Goal: Information Seeking & Learning: Check status

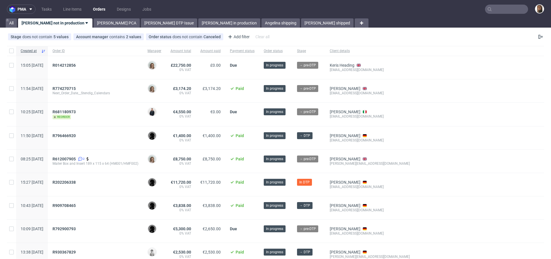
click at [513, 15] on nav "pma Tasks Line Items Orders Designs Jobs" at bounding box center [275, 9] width 551 height 18
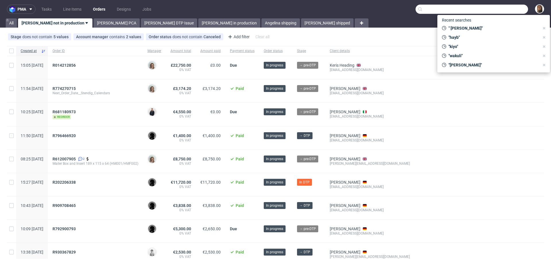
click at [509, 7] on input "text" at bounding box center [472, 9] width 113 height 9
paste input "Ben Francoise"
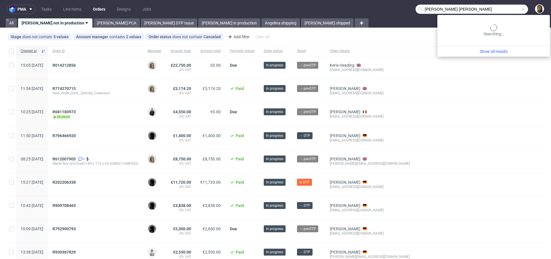
type input "Ben Francoise"
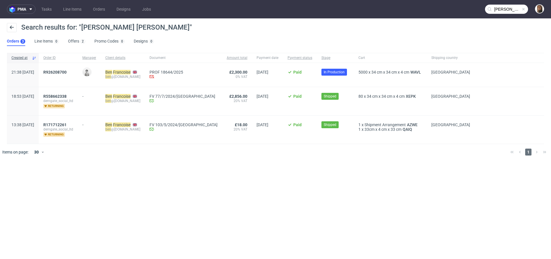
click at [69, 69] on div "R926208700" at bounding box center [58, 75] width 39 height 24
click at [67, 72] on span "R926208700" at bounding box center [54, 72] width 23 height 5
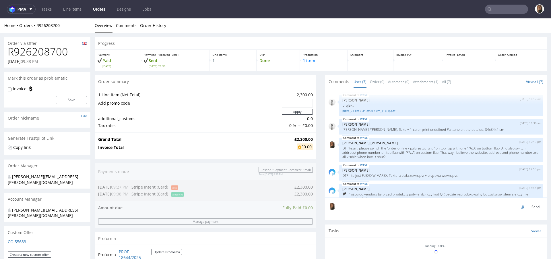
scroll to position [55, 0]
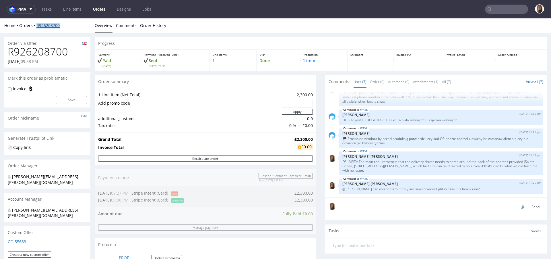
copy link "R926208700"
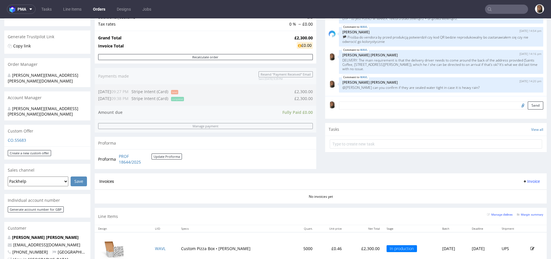
scroll to position [283, 0]
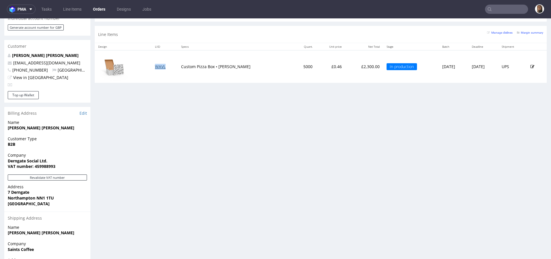
copy link "WAVL"
click at [272, 105] on div "Progress Payment Paid Tue 02 Sep Payment “Received” Email Sent Tue 2 Sep 21:39 …" at bounding box center [321, 24] width 452 height 541
click at [262, 34] on div "Line Items Manage dielines Margin summary" at bounding box center [321, 34] width 452 height 17
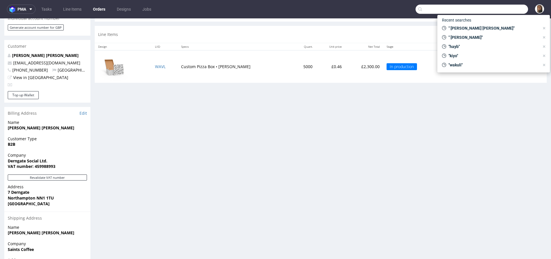
click at [492, 7] on input "text" at bounding box center [472, 9] width 113 height 9
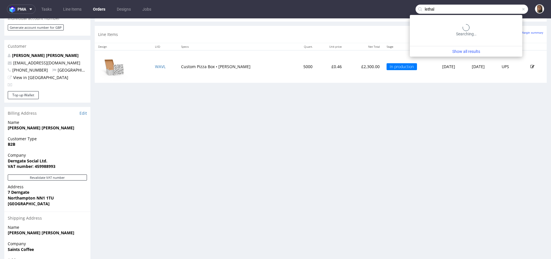
type input "lethal"
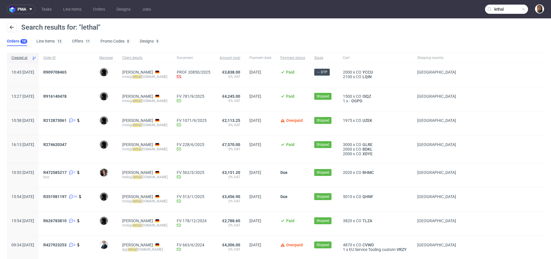
click at [191, 30] on div "Search results for: "lethal"" at bounding box center [275, 30] width 537 height 14
click at [67, 71] on span "R909708465" at bounding box center [54, 72] width 23 height 5
click at [373, 119] on span "UZEK" at bounding box center [367, 120] width 12 height 5
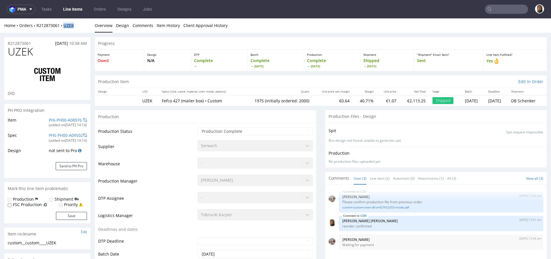
copy strong "UZEK"
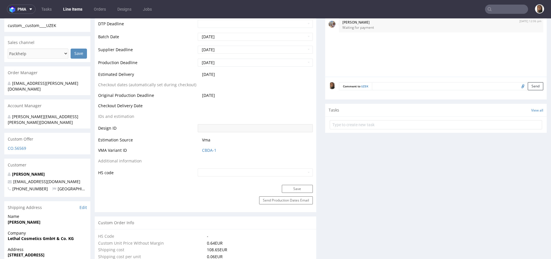
scroll to position [227, 0]
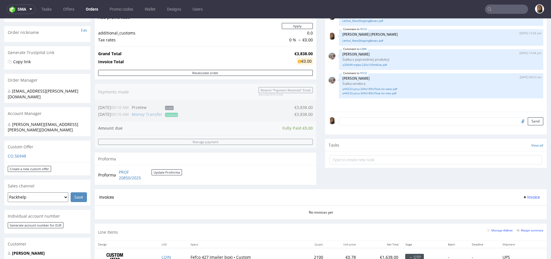
scroll to position [137, 0]
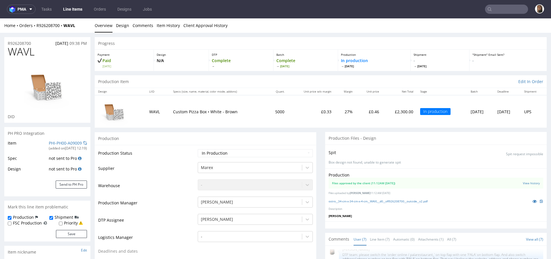
scroll to position [183, 0]
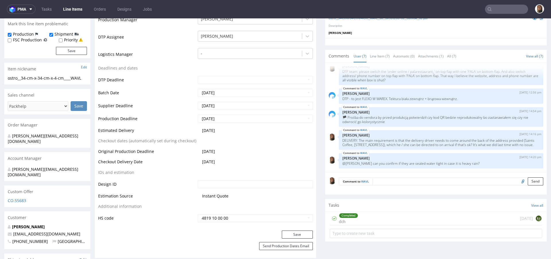
click at [382, 179] on textarea at bounding box center [458, 181] width 171 height 8
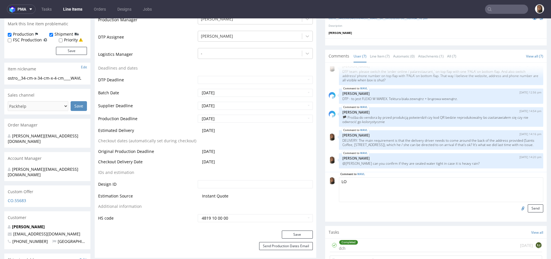
type textarea "L"
click at [363, 187] on textarea "UWAGA: NIE WYSYŁAMY OD RAZU, KLIENT JEST NA WAKACJACH DO 24.10.25" at bounding box center [441, 189] width 204 height 25
click at [402, 194] on textarea "UWAGA: NIE WYSYŁAMY OD RAZU, KLIENT JEST NA WAKACJACH DO 24.10.25" at bounding box center [441, 189] width 204 height 25
click at [499, 180] on textarea "UWAGA: NIE WYSYŁAMY OD RAZU, KLIENT JEST NA WAKACJACH DO 24.10.25" at bounding box center [441, 189] width 204 height 25
drag, startPoint x: 460, startPoint y: 178, endPoint x: 508, endPoint y: 179, distance: 47.7
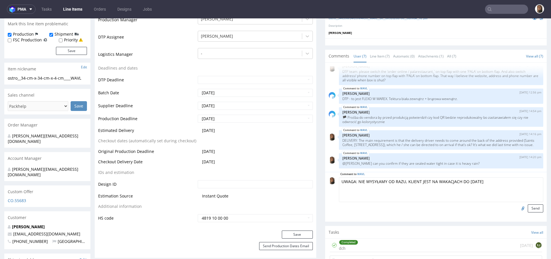
click at [508, 179] on textarea "UWAGA: NIE WYSYŁAMY OD RAZU, KLIENT JEST NA WAKACJACH DO 24.10.25" at bounding box center [441, 189] width 204 height 25
type textarea "UWAGA: NIE WYSYŁAMY OD RAZU, KLIENT JEST NA WAKACJACH, DOSTAWA PO 24/10!!!"
click at [528, 206] on button "Send" at bounding box center [535, 208] width 15 height 8
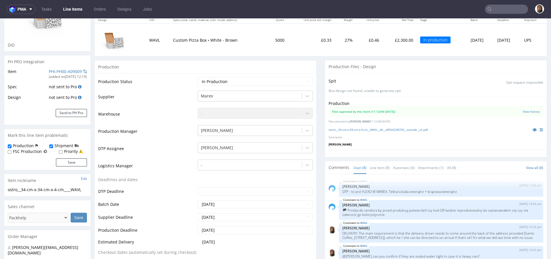
scroll to position [176, 0]
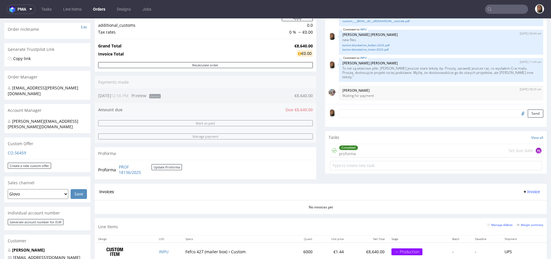
scroll to position [133, 0]
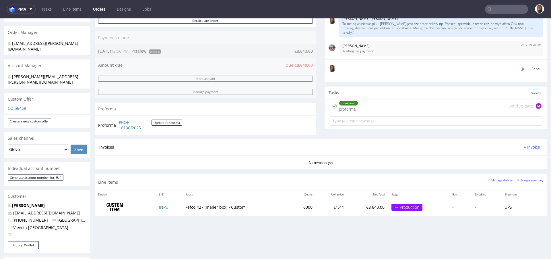
click at [379, 108] on div "Completed proforma Set due date AŁ" at bounding box center [436, 105] width 212 height 13
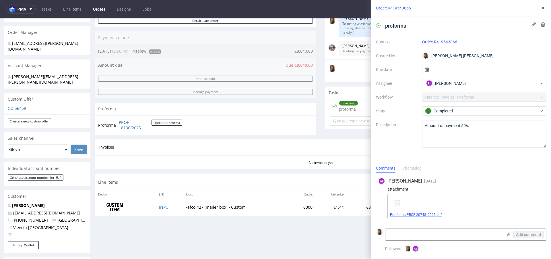
click at [425, 214] on link "Pro forma PROF 20748_2025.pdf" at bounding box center [416, 214] width 52 height 4
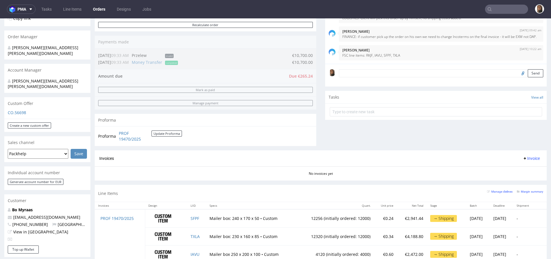
scroll to position [49, 0]
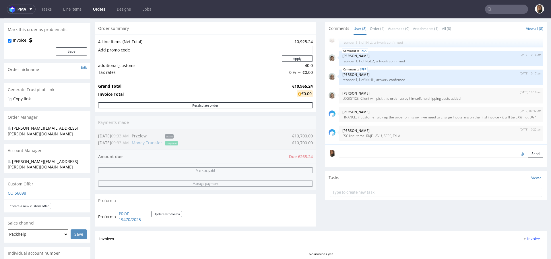
click at [501, 7] on input "text" at bounding box center [506, 9] width 43 height 9
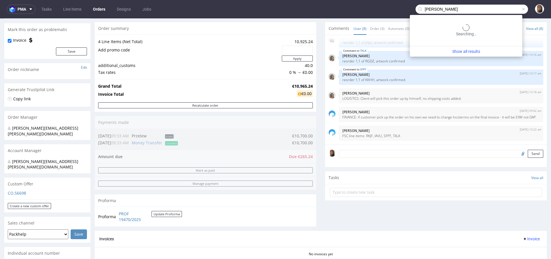
type input "[PERSON_NAME]"
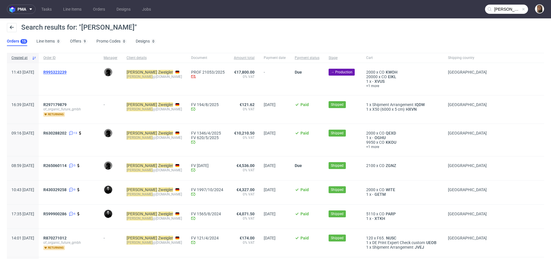
click at [63, 72] on span "R995323239" at bounding box center [54, 72] width 23 height 5
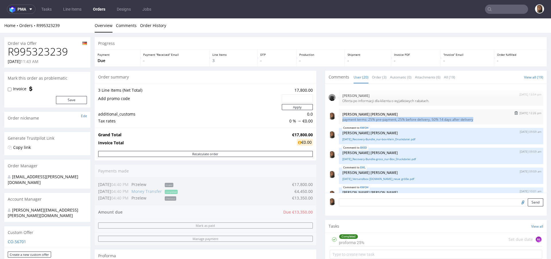
drag, startPoint x: 471, startPoint y: 119, endPoint x: 333, endPoint y: 118, distance: 138.6
click at [333, 118] on div "15th Sep 25 | 12:26 pm Angelina Marć payment terms: 25% pre-payment, 25% before…" at bounding box center [436, 116] width 215 height 15
copy p "payment terms: 25% pre-payment, 25% before delivery, 50% 14 days after delivery"
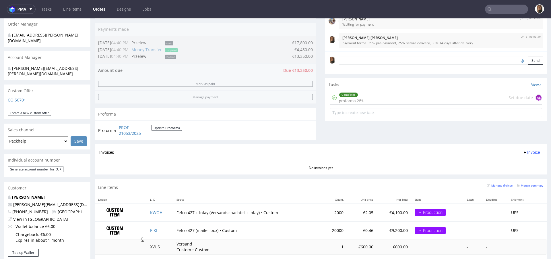
scroll to position [158, 0]
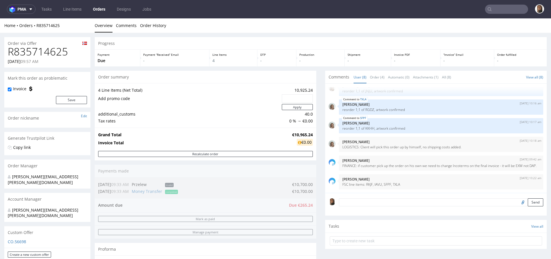
scroll to position [127, 0]
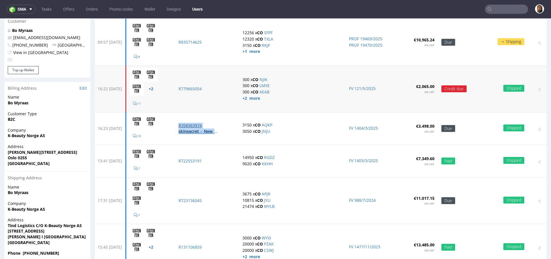
scroll to position [61, 0]
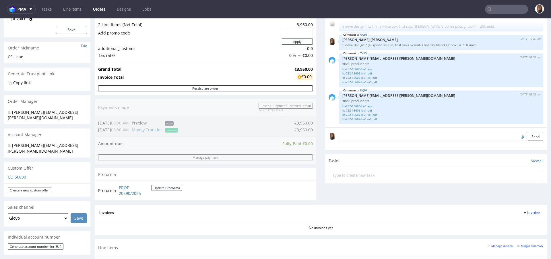
scroll to position [214, 0]
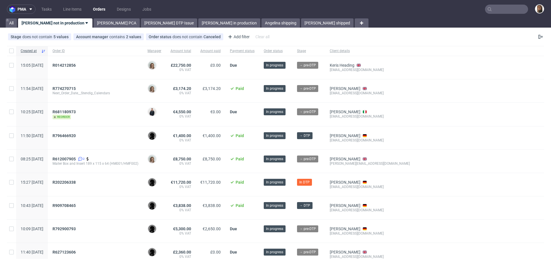
click at [497, 7] on input "text" at bounding box center [506, 9] width 43 height 9
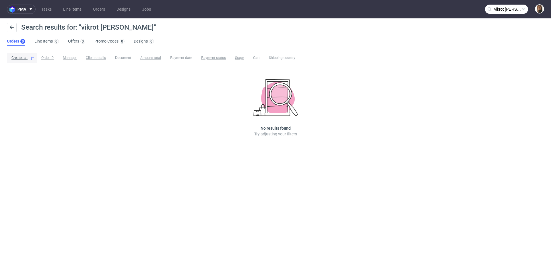
click at [504, 8] on input "vikrot [PERSON_NAME]" at bounding box center [506, 9] width 43 height 9
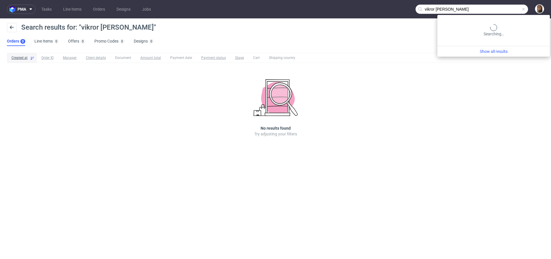
click at [514, 8] on input "vikror [PERSON_NAME]" at bounding box center [472, 9] width 113 height 9
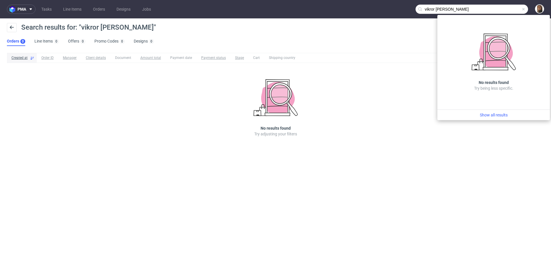
paste input "[PERSON_NAME]"
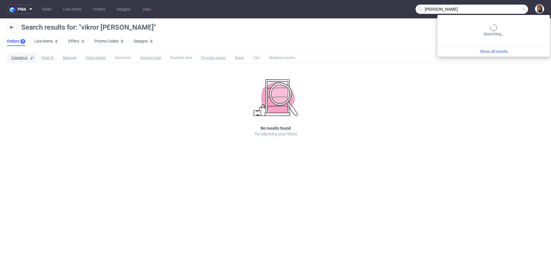
type input "[PERSON_NAME]"
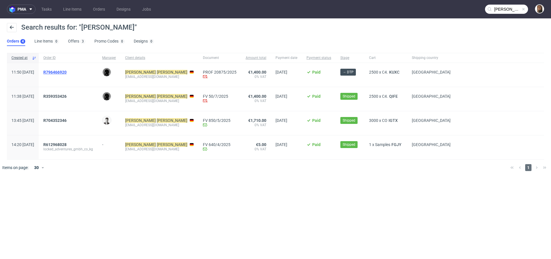
click at [66, 70] on span "R796466920" at bounding box center [54, 72] width 23 height 5
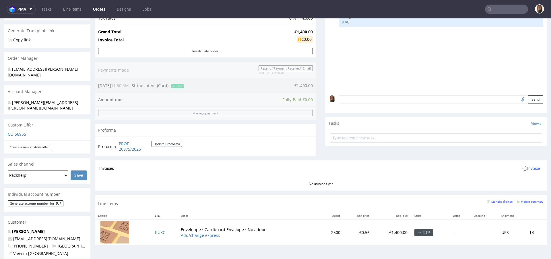
scroll to position [144, 0]
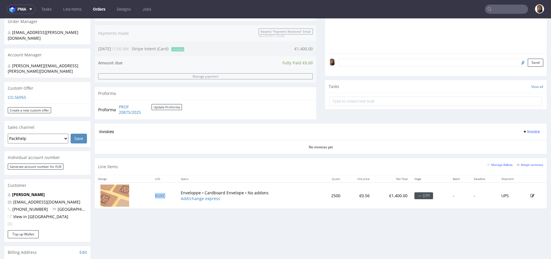
click at [160, 191] on td "KUXC" at bounding box center [165, 195] width 26 height 26
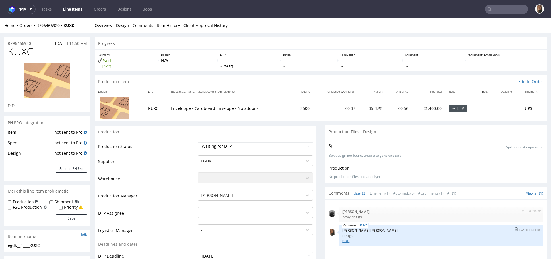
click at [385, 240] on link "Locked_Versandtasche_XMAS_C4_2025.ai" at bounding box center [440, 241] width 197 height 4
click at [511, 9] on input "text" at bounding box center [506, 9] width 43 height 9
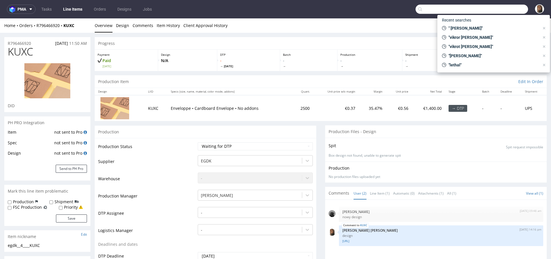
paste input "@sweetspotkaffee.de"
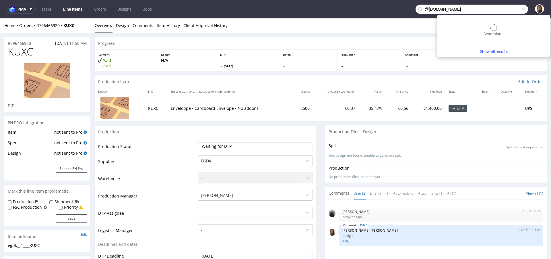
type input "@sweetspotkaffee.de"
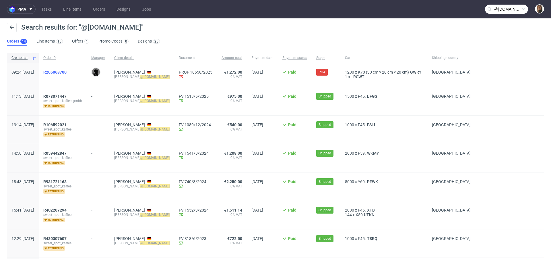
click at [67, 71] on span "R205068700" at bounding box center [54, 72] width 23 height 5
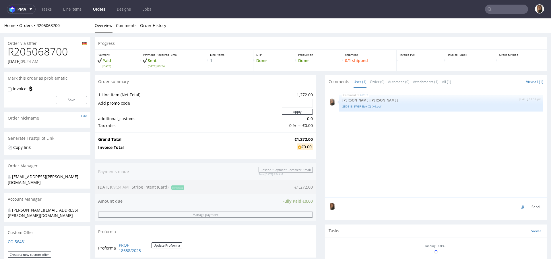
scroll to position [204, 0]
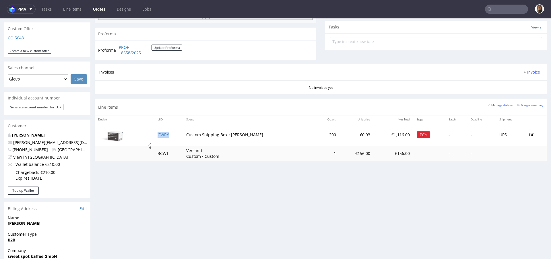
click at [166, 136] on td "GWRY" at bounding box center [168, 134] width 29 height 23
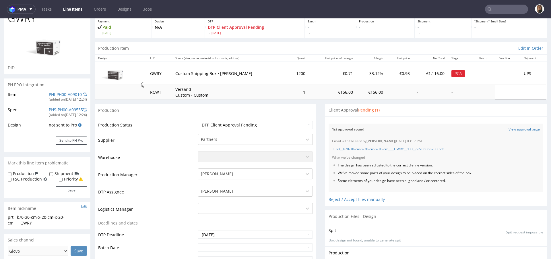
scroll to position [65, 0]
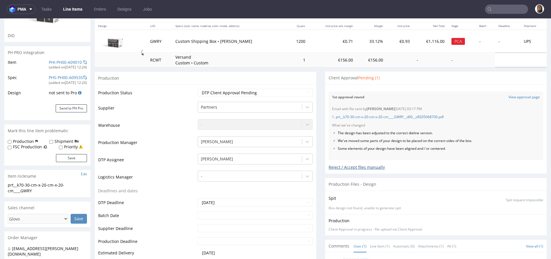
click at [334, 165] on div "Reject / Accept files manually" at bounding box center [436, 165] width 215 height 10
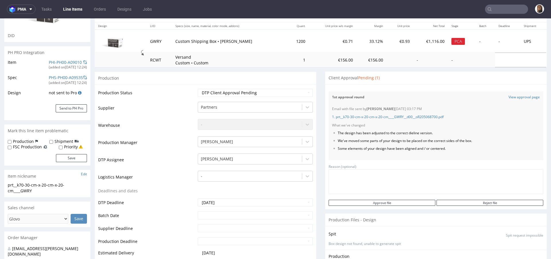
click at [440, 185] on textarea at bounding box center [436, 181] width 215 height 25
type textarea "new file in the comment"
click at [499, 204] on input "Reject file" at bounding box center [490, 202] width 107 height 6
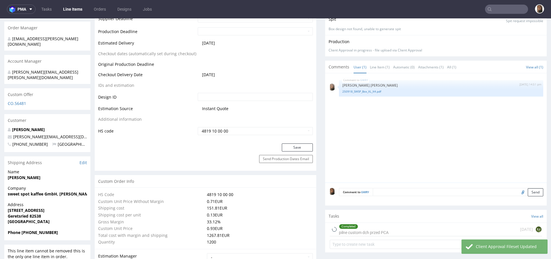
scroll to position [294, 0]
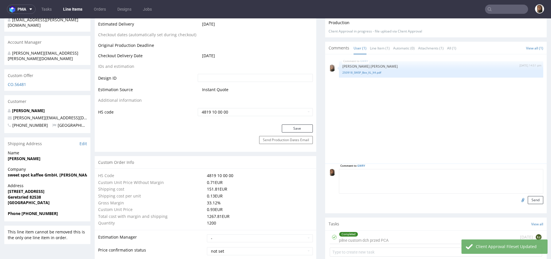
click at [387, 174] on textarea at bounding box center [441, 181] width 204 height 25
type textarea "new file"
click at [518, 199] on input "file" at bounding box center [522, 199] width 8 height 7
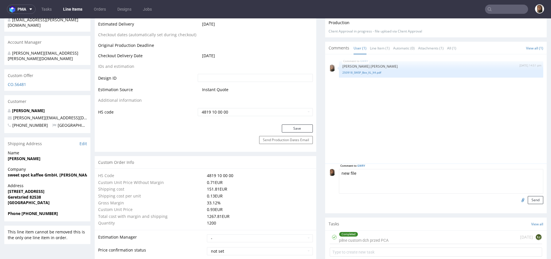
click at [518, 197] on input "file" at bounding box center [522, 199] width 8 height 7
type input "C:\fakepath\250929_SWSP_Box_K70_XL_X4.pdf"
click at [528, 198] on button "Send" at bounding box center [535, 200] width 15 height 8
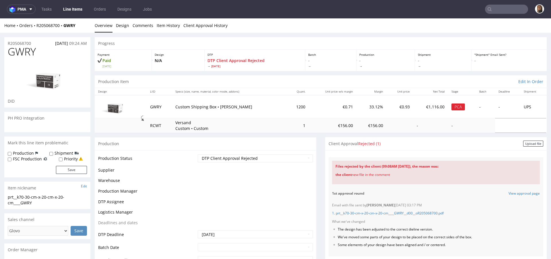
scroll to position [0, 0]
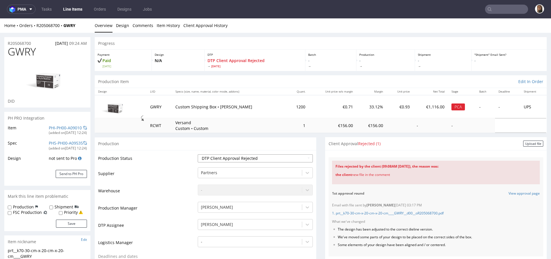
click at [230, 155] on select "Waiting for Artwork Waiting for Diecut Waiting for Mockup Waiting for DTP Waiti…" at bounding box center [255, 158] width 115 height 8
select select "back_for_dtp"
click at [198, 154] on select "Waiting for Artwork Waiting for Diecut Waiting for Mockup Waiting for DTP Waiti…" at bounding box center [255, 158] width 115 height 8
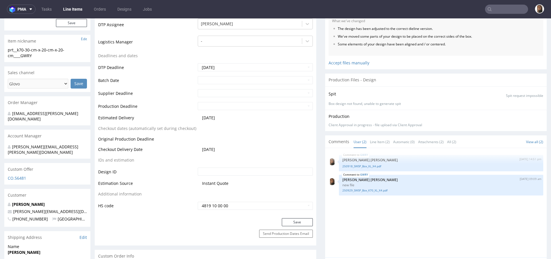
scroll to position [264, 0]
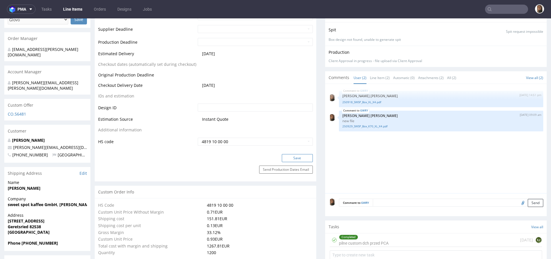
click at [288, 158] on button "Save" at bounding box center [297, 158] width 31 height 8
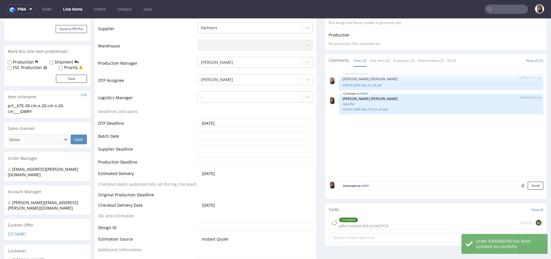
scroll to position [0, 0]
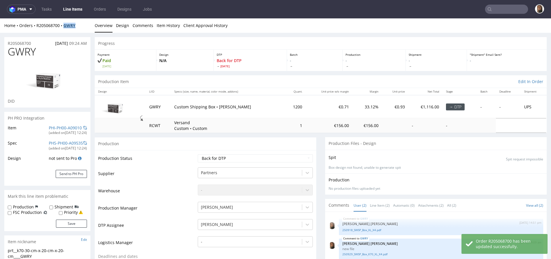
copy strong "GWRY"
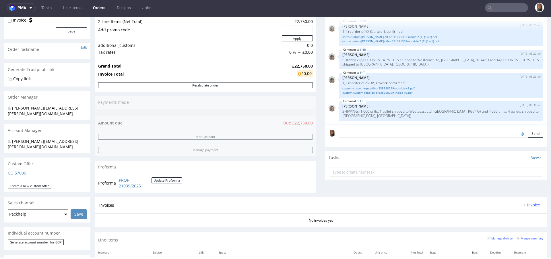
scroll to position [73, 0]
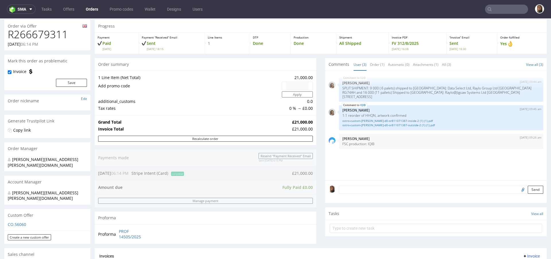
scroll to position [15, 0]
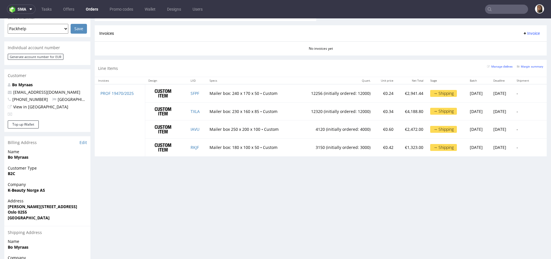
scroll to position [252, 0]
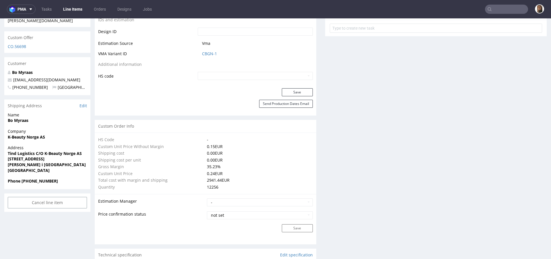
scroll to position [291, 0]
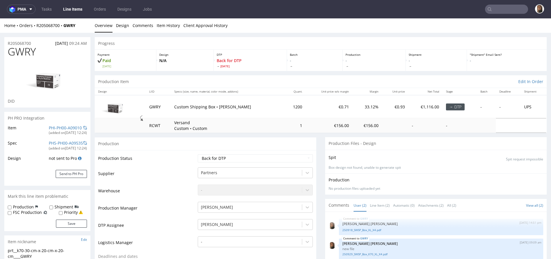
scroll to position [127, 0]
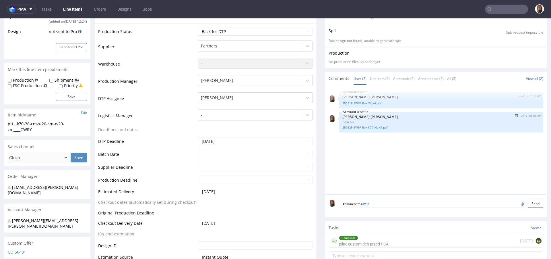
click at [371, 127] on link "250929_SWSP_Box_K70_XL_X4.pdf" at bounding box center [440, 127] width 197 height 4
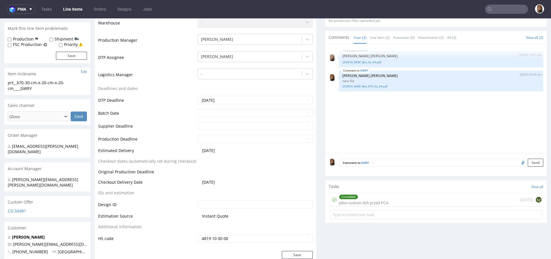
scroll to position [0, 0]
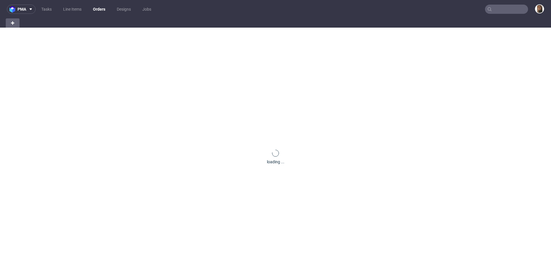
click at [505, 9] on input "text" at bounding box center [506, 9] width 43 height 9
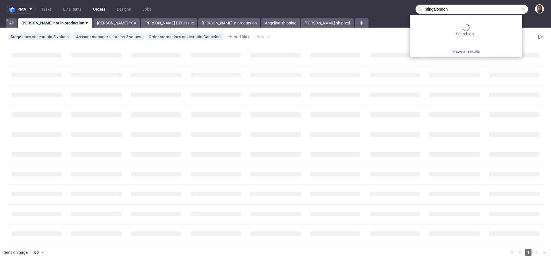
type input "mingalondon"
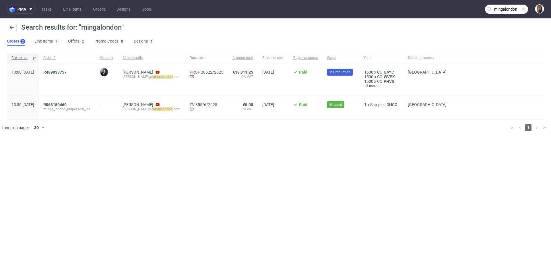
click at [76, 68] on div "R489033757" at bounding box center [67, 79] width 56 height 32
click at [67, 70] on span "R489033757" at bounding box center [54, 72] width 23 height 5
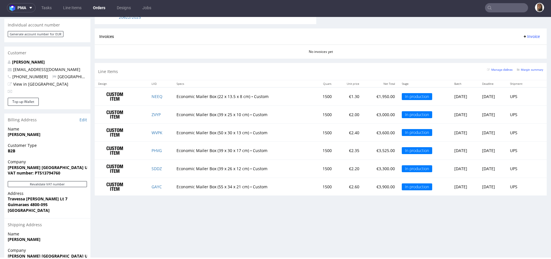
scroll to position [274, 0]
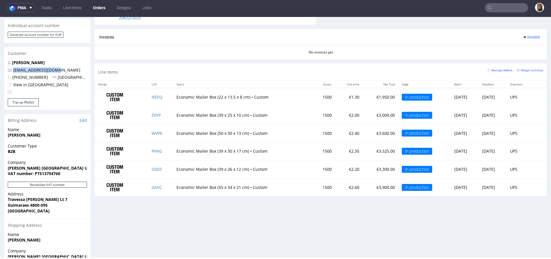
drag, startPoint x: 62, startPoint y: 59, endPoint x: 10, endPoint y: 58, distance: 52.3
click at [9, 67] on p "joao@mingalondon.com" at bounding box center [47, 70] width 79 height 6
copy span "joao@mingalondon.com"
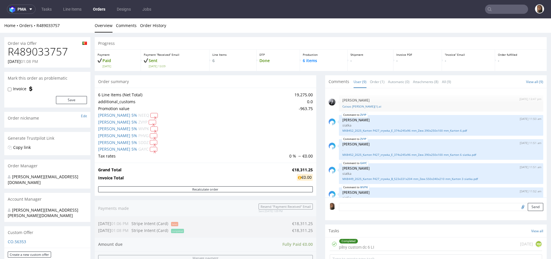
scroll to position [105, 0]
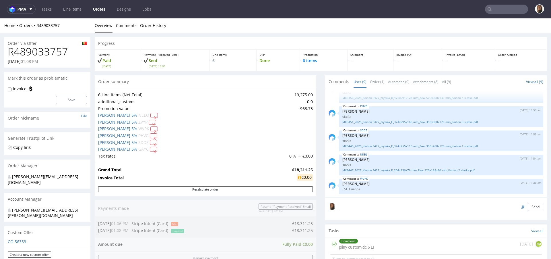
click at [104, 7] on link "Orders" at bounding box center [99, 9] width 19 height 9
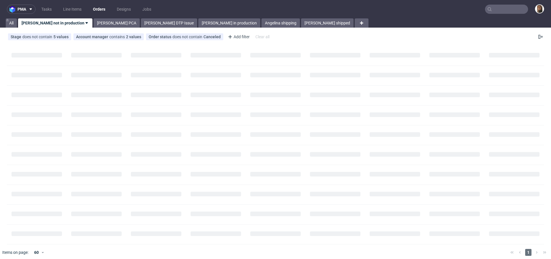
click at [499, 9] on input "text" at bounding box center [506, 9] width 43 height 9
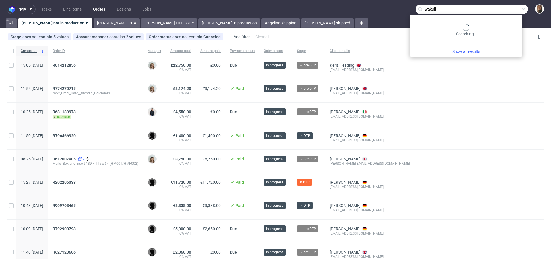
type input "wakuli"
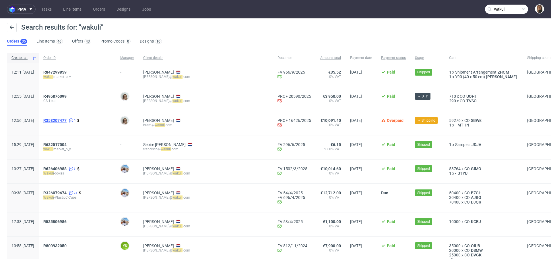
click at [67, 119] on span "R358207477" at bounding box center [54, 120] width 23 height 5
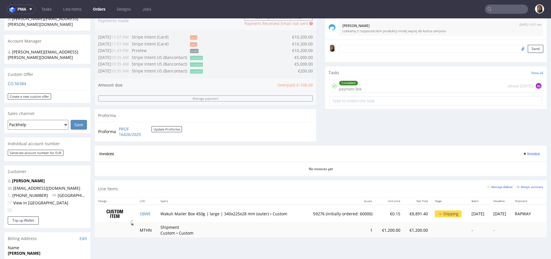
scroll to position [210, 0]
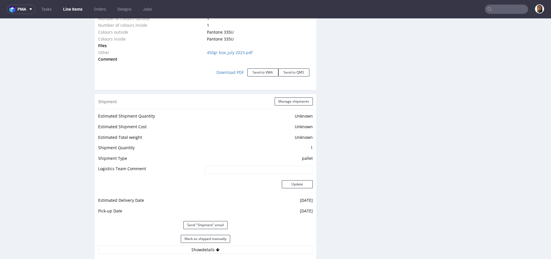
scroll to position [781, 0]
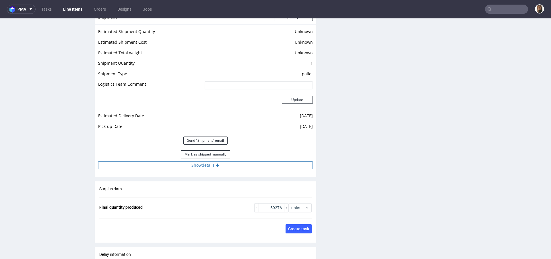
click at [195, 166] on button "Show details" at bounding box center [205, 165] width 215 height 8
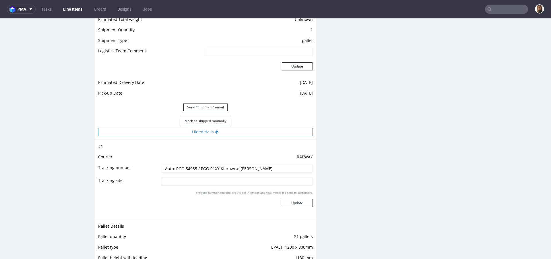
scroll to position [869, 0]
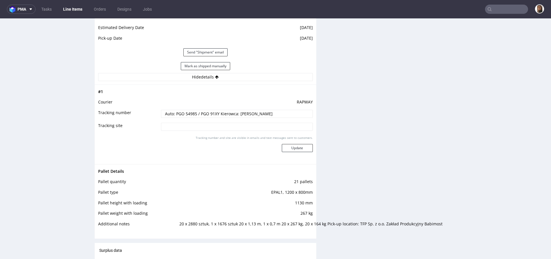
drag, startPoint x: 267, startPoint y: 113, endPoint x: 144, endPoint y: 113, distance: 123.1
click at [144, 113] on tr "Tracking number Auto: PGO 54985 / PGO 91XY Kierowca: Jacek Duma" at bounding box center [205, 115] width 215 height 13
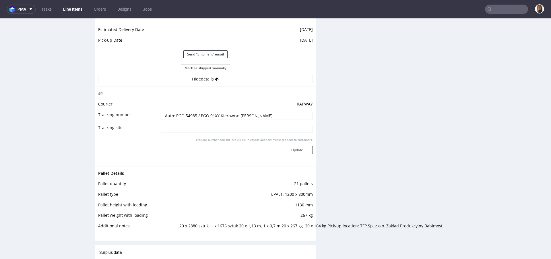
drag, startPoint x: 95, startPoint y: 26, endPoint x: 312, endPoint y: 29, distance: 217.0
drag, startPoint x: 306, startPoint y: 28, endPoint x: 95, endPoint y: 28, distance: 211.0
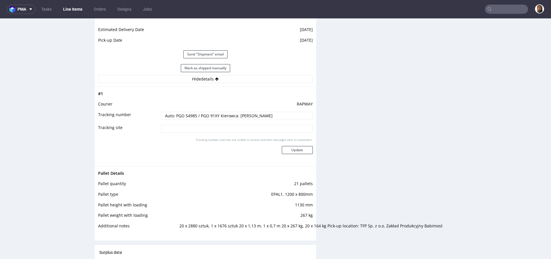
copy tbody "Estimated Shipment Quantity Unknown Estimated Shipment Cost Unknown Estimated T…"
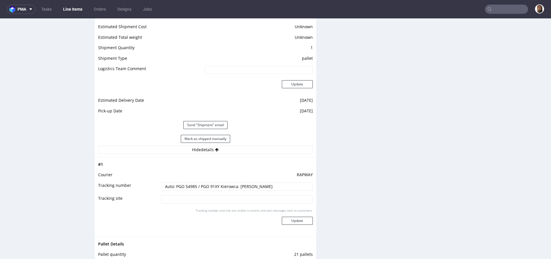
scroll to position [790, 0]
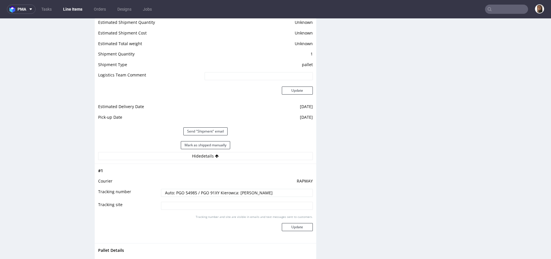
click at [302, 106] on td "2025-10-07" at bounding box center [258, 108] width 110 height 11
click at [265, 174] on td at bounding box center [236, 172] width 153 height 11
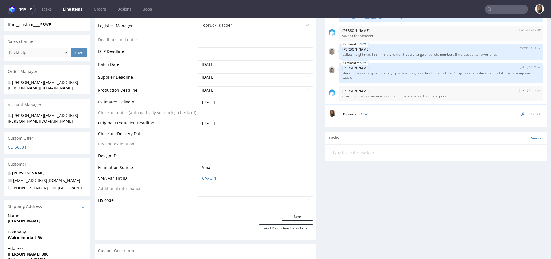
scroll to position [0, 0]
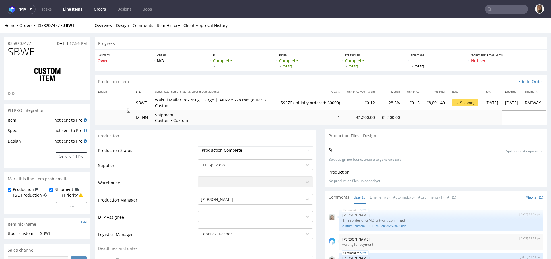
click at [101, 7] on link "Orders" at bounding box center [99, 9] width 19 height 9
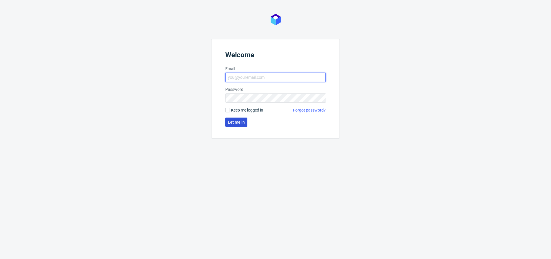
type input "[PERSON_NAME][EMAIL_ADDRESS][PERSON_NAME][DOMAIN_NAME]"
click at [237, 120] on span "Let me in" at bounding box center [236, 122] width 17 height 4
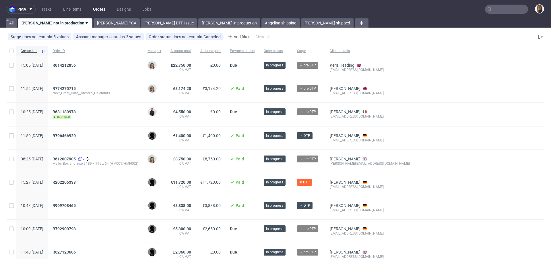
click at [236, 3] on nav "pma Tasks Line Items Orders Designs Jobs" at bounding box center [275, 9] width 551 height 18
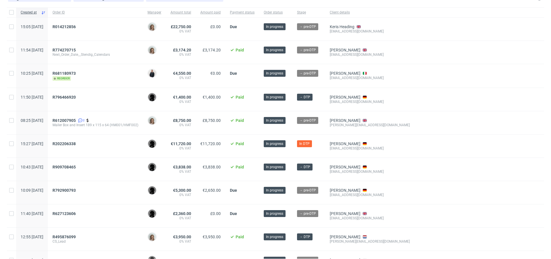
scroll to position [140, 0]
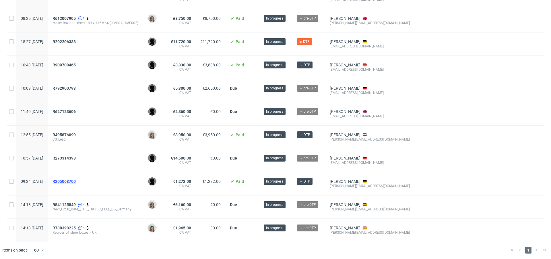
click at [76, 179] on span "R205068700" at bounding box center [64, 181] width 23 height 5
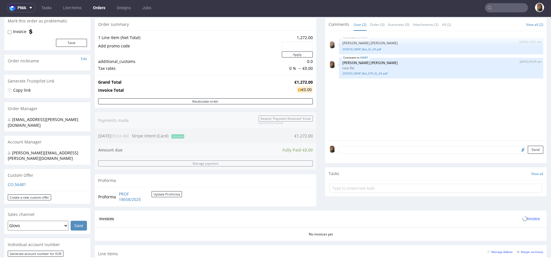
scroll to position [191, 0]
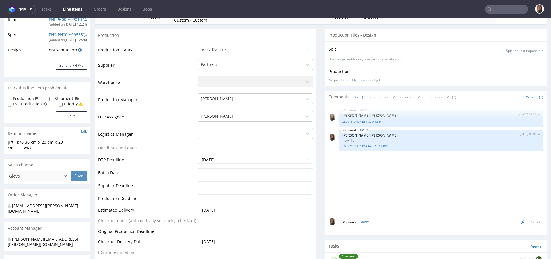
scroll to position [144, 0]
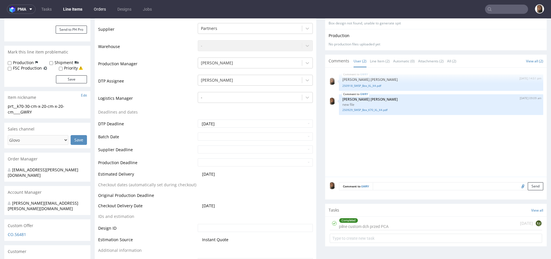
click at [103, 6] on link "Orders" at bounding box center [99, 9] width 19 height 9
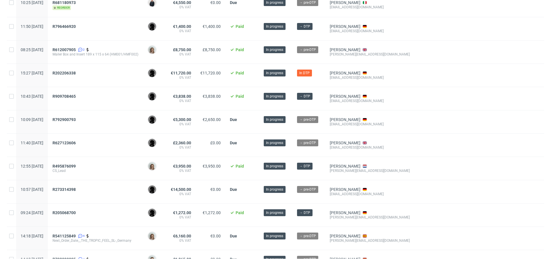
scroll to position [140, 0]
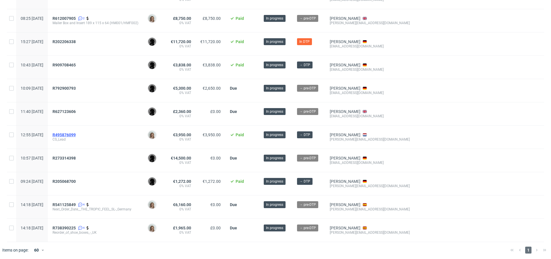
click at [76, 132] on span "R495876099" at bounding box center [64, 134] width 23 height 5
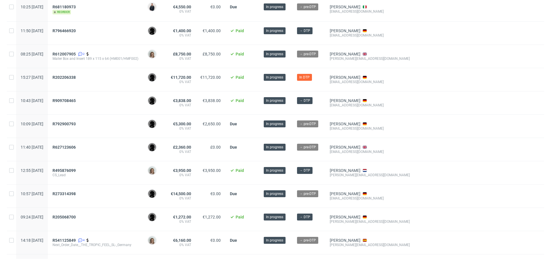
scroll to position [105, 0]
click at [76, 144] on span "R627123606" at bounding box center [64, 146] width 23 height 5
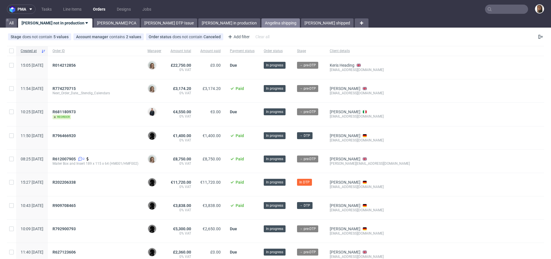
click at [261, 22] on link "Angelina shipping" at bounding box center [280, 22] width 38 height 9
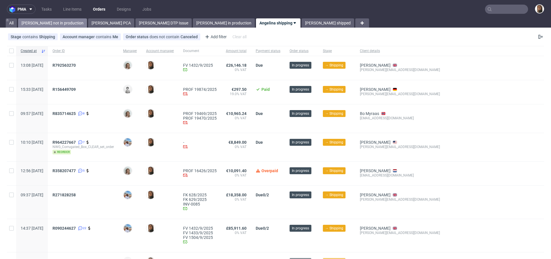
click at [52, 22] on link "[PERSON_NAME] not in production" at bounding box center [52, 22] width 69 height 9
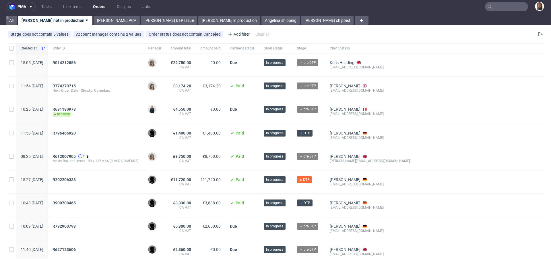
scroll to position [83, 0]
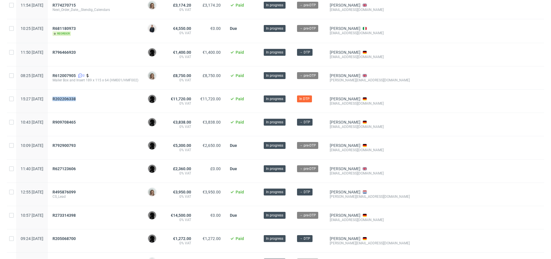
click at [86, 92] on div "R202206338" at bounding box center [95, 101] width 95 height 23
click at [76, 96] on span "R202206338" at bounding box center [64, 98] width 23 height 5
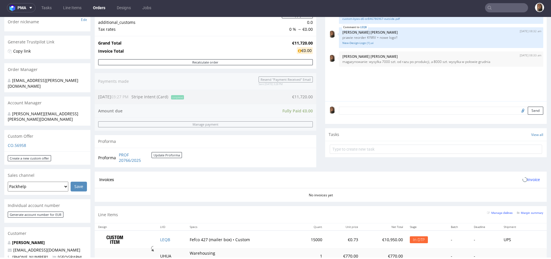
scroll to position [234, 0]
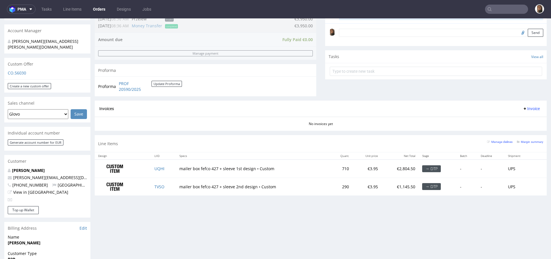
scroll to position [189, 0]
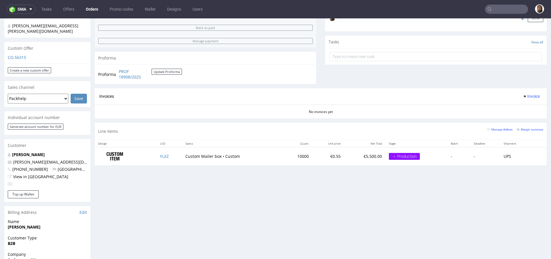
scroll to position [200, 0]
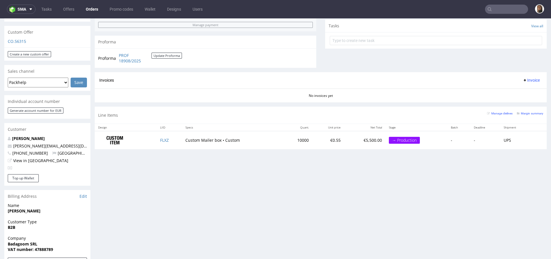
click at [162, 135] on td "FLXZ" at bounding box center [169, 140] width 25 height 18
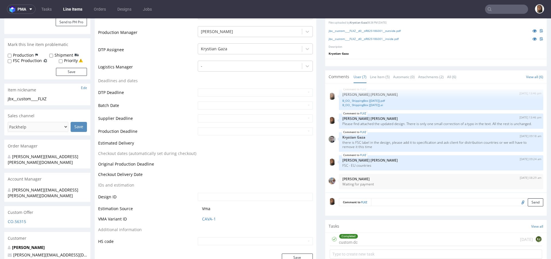
scroll to position [196, 0]
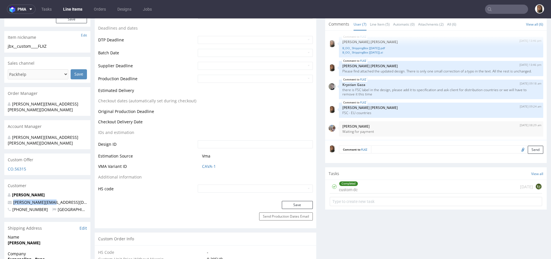
drag, startPoint x: 57, startPoint y: 190, endPoint x: 3, endPoint y: 190, distance: 53.7
copy span "[PERSON_NAME][EMAIL_ADDRESS][DOMAIN_NAME]"
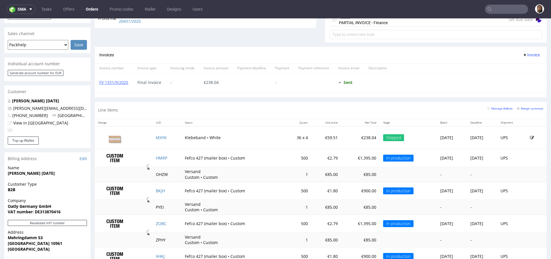
scroll to position [313, 0]
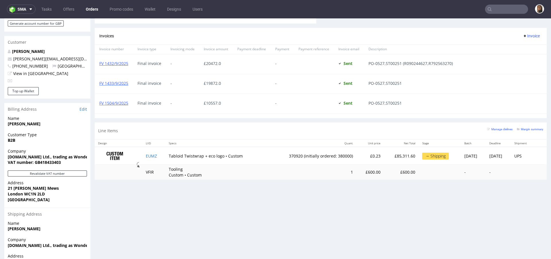
scroll to position [300, 0]
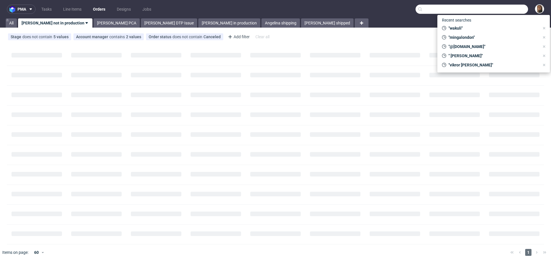
click at [504, 7] on input "text" at bounding box center [472, 9] width 113 height 9
paste input "R028609249"
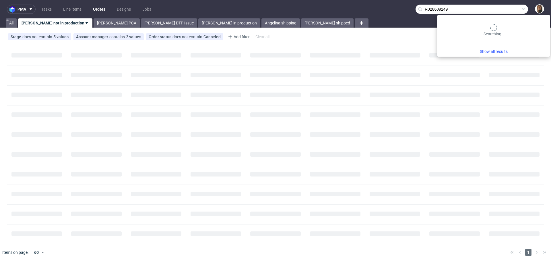
type input "R028609249"
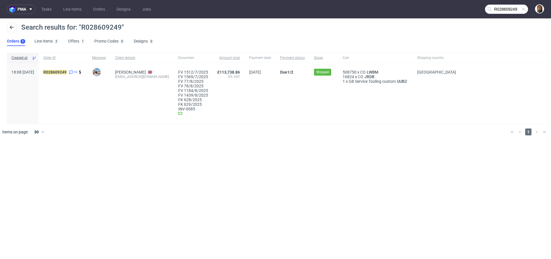
click at [79, 69] on div "R028609249 18" at bounding box center [63, 93] width 49 height 61
click at [67, 74] on mark "R028609249" at bounding box center [54, 72] width 23 height 5
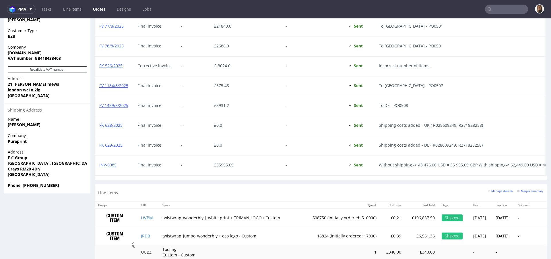
scroll to position [386, 0]
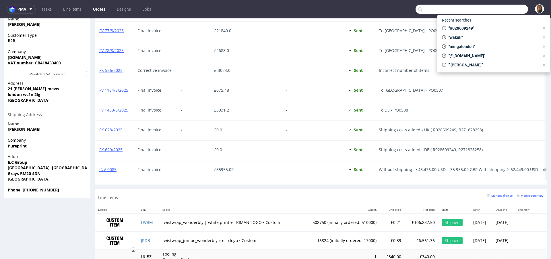
click at [498, 6] on input "text" at bounding box center [472, 9] width 113 height 9
paste input "R949639174"
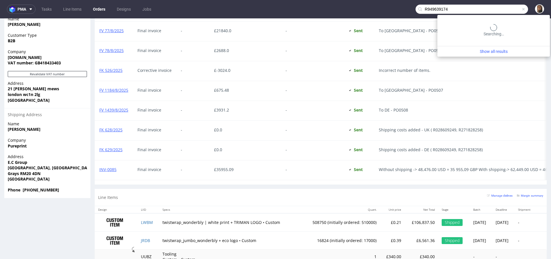
type input "R949639174"
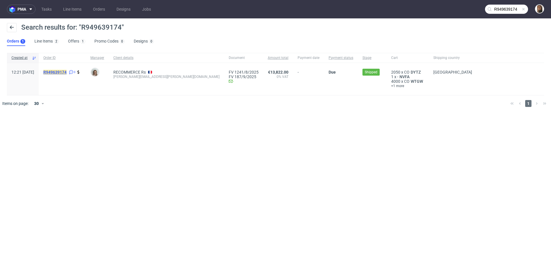
click at [67, 72] on mark "R949639174" at bounding box center [54, 72] width 23 height 5
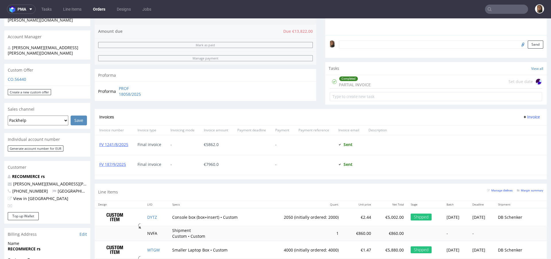
scroll to position [175, 0]
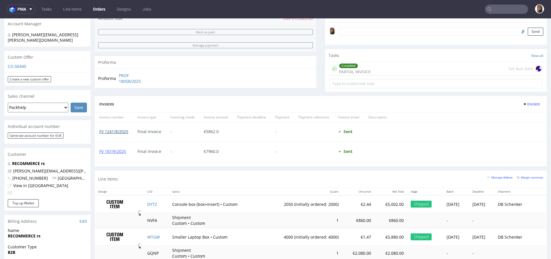
click at [118, 131] on link "FV 1241/8/2025" at bounding box center [113, 131] width 29 height 5
click at [118, 151] on link "FV 187/9/2025" at bounding box center [112, 150] width 27 height 5
click at [501, 6] on input "text" at bounding box center [506, 9] width 43 height 9
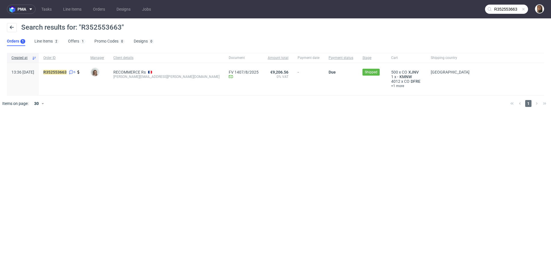
click at [508, 7] on input "R352553663" at bounding box center [506, 9] width 43 height 9
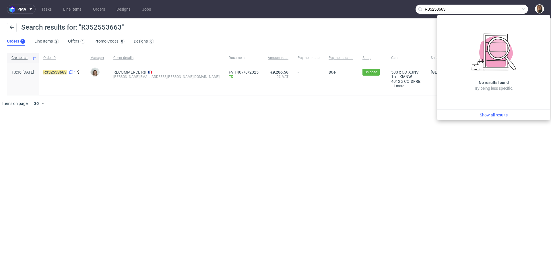
drag, startPoint x: 476, startPoint y: 10, endPoint x: 388, endPoint y: 9, distance: 88.4
click at [387, 10] on nav "pma Tasks Line Items Orders Designs Jobs R35253663" at bounding box center [275, 9] width 551 height 18
paste input "446793271"
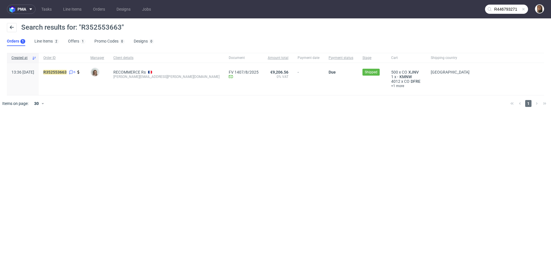
type input "R446793271"
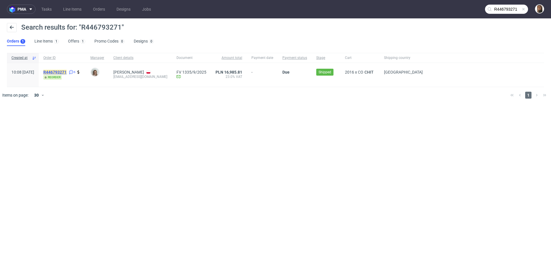
click at [67, 70] on mark "R446793271" at bounding box center [54, 72] width 23 height 5
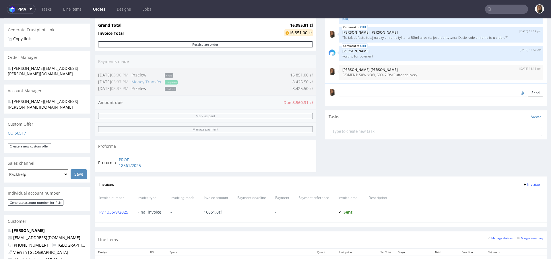
scroll to position [164, 0]
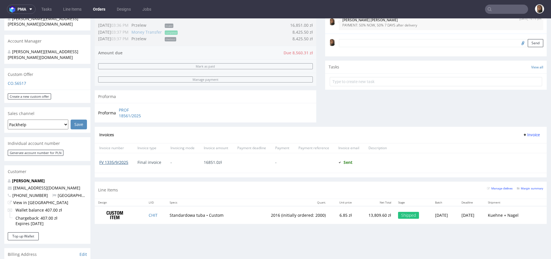
click at [124, 160] on link "FV 1335/9/2025" at bounding box center [113, 161] width 29 height 5
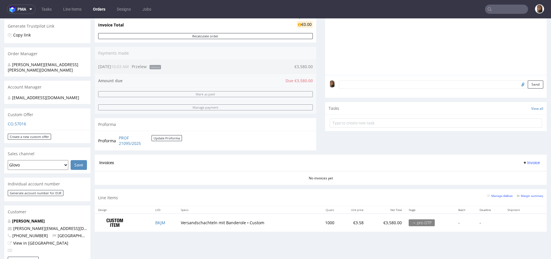
scroll to position [128, 0]
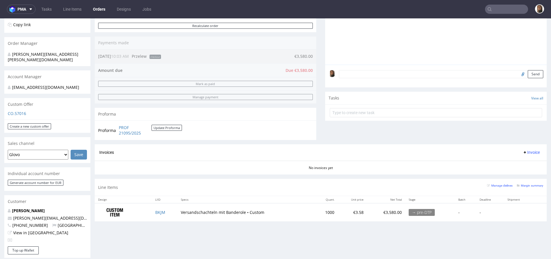
click at [21, 108] on div "Custom Offer" at bounding box center [47, 104] width 86 height 13
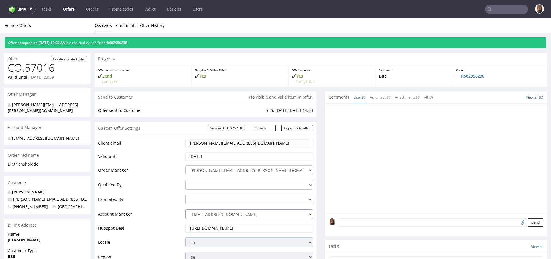
click at [224, 216] on select "[EMAIL_ADDRESS][DOMAIN_NAME] [DOMAIN_NAME][EMAIL_ADDRESS][DOMAIN_NAME] [PERSON_…" at bounding box center [248, 214] width 127 height 10
select select "4535285"
click at [185, 209] on select "[EMAIL_ADDRESS][DOMAIN_NAME] [DOMAIN_NAME][EMAIL_ADDRESS][DOMAIN_NAME] [PERSON_…" at bounding box center [248, 214] width 127 height 10
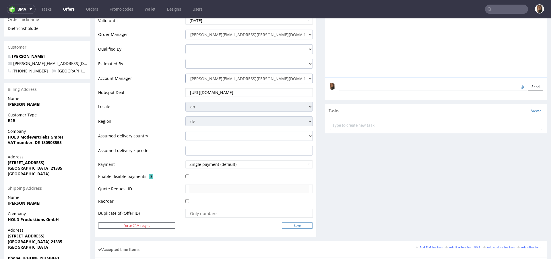
scroll to position [193, 0]
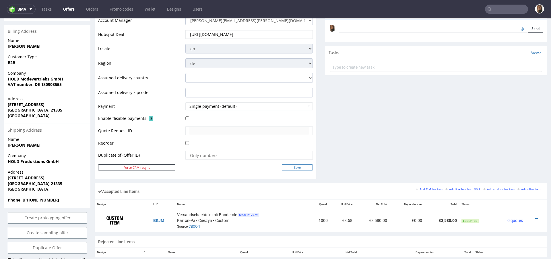
click at [301, 166] on input "Save" at bounding box center [297, 167] width 31 height 6
type input "In progress..."
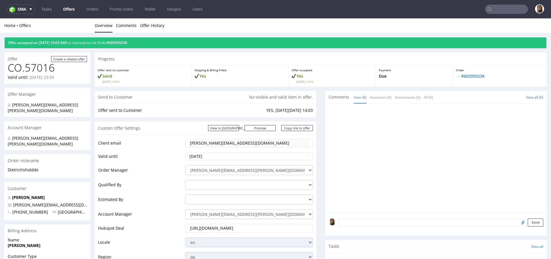
scroll to position [0, 0]
click at [134, 40] on div "Offer accepted on [DATE] 10:03 AM It is realised via the Order R602950238" at bounding box center [276, 42] width 542 height 11
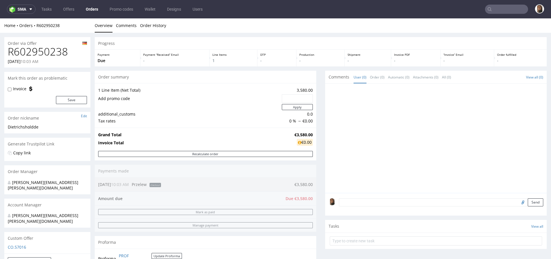
click at [49, 53] on h1 "R602950238" at bounding box center [47, 51] width 79 height 11
copy h1 "R602950238"
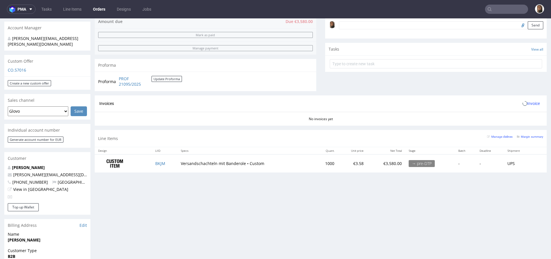
scroll to position [195, 0]
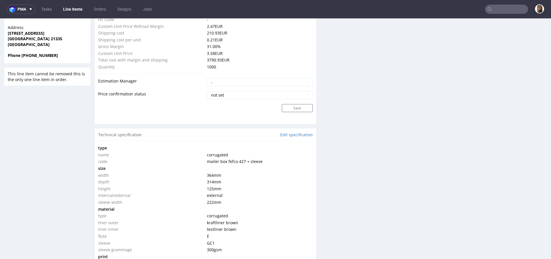
scroll to position [522, 0]
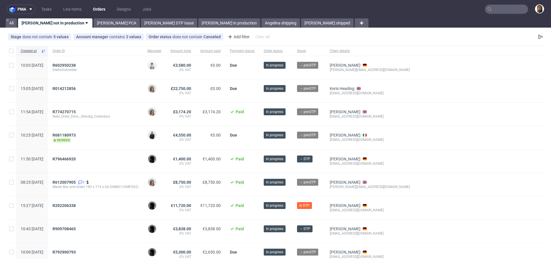
click at [496, 6] on input "text" at bounding box center [506, 9] width 43 height 9
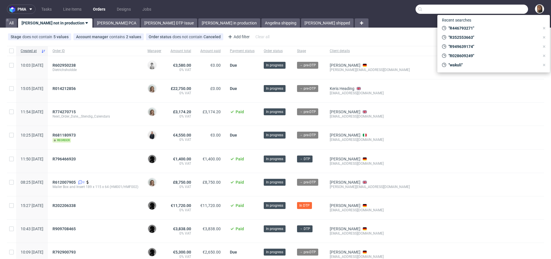
paste input "JRDB"
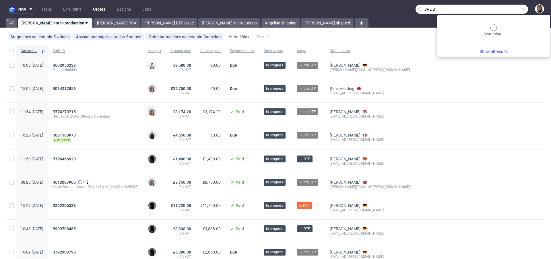
type input "JRDB"
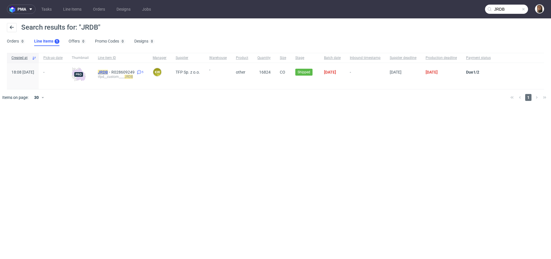
click at [108, 72] on mark "JRDB" at bounding box center [103, 72] width 10 height 5
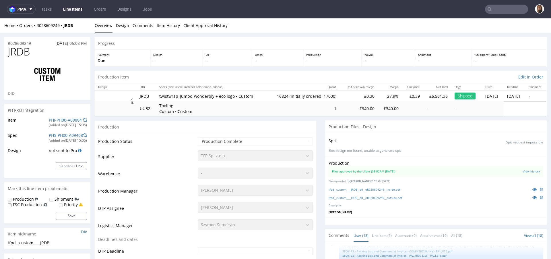
click at [142, 96] on td "JRDB" at bounding box center [145, 95] width 19 height 11
copy td "JRDB"
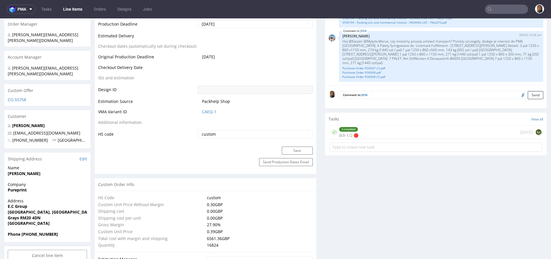
scroll to position [342, 0]
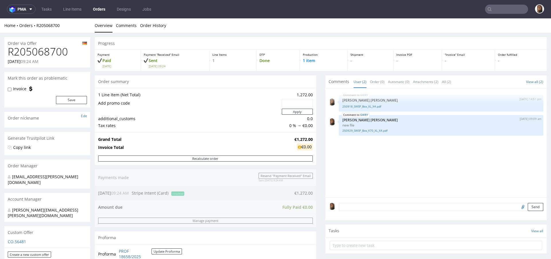
click at [42, 49] on h1 "R205068700" at bounding box center [47, 51] width 79 height 11
copy h1 "R205068700"
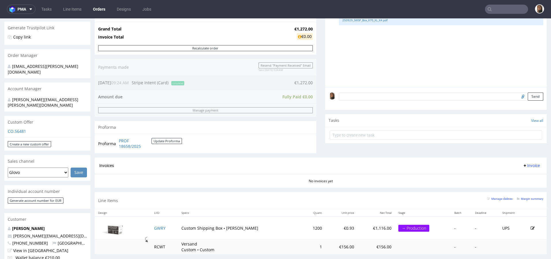
scroll to position [179, 0]
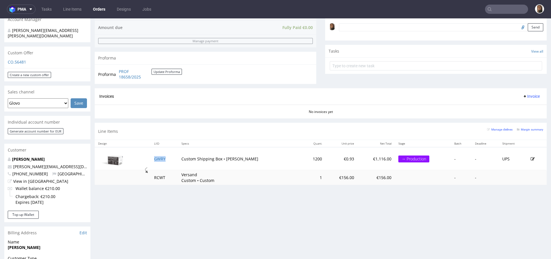
click at [166, 158] on td "GWRY" at bounding box center [164, 158] width 27 height 23
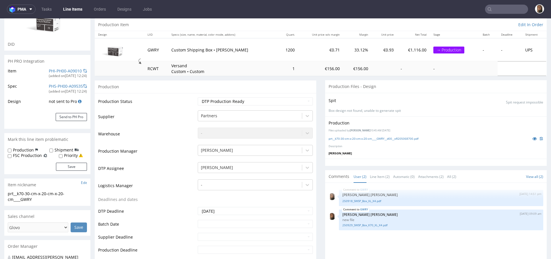
scroll to position [58, 0]
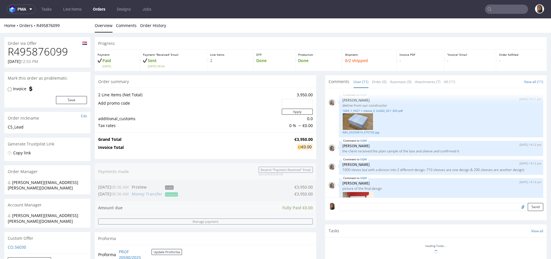
scroll to position [267, 0]
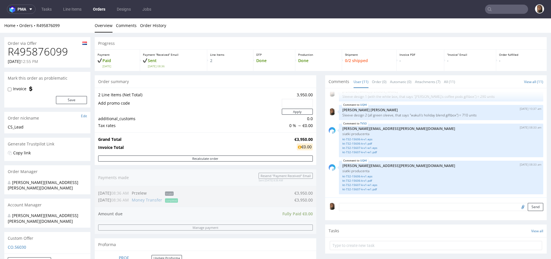
click at [240, 115] on td "additional_customs" at bounding box center [189, 118] width 182 height 7
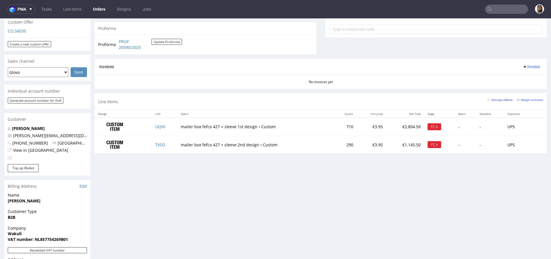
scroll to position [197, 0]
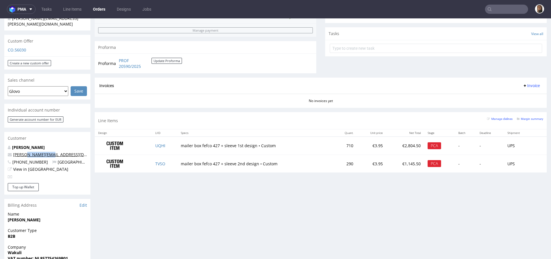
drag, startPoint x: 54, startPoint y: 141, endPoint x: 25, endPoint y: 142, distance: 29.0
click at [25, 152] on p "[PERSON_NAME][EMAIL_ADDRESS][DOMAIN_NAME]" at bounding box center [47, 155] width 79 height 6
copy link "@[DOMAIN_NAME]"
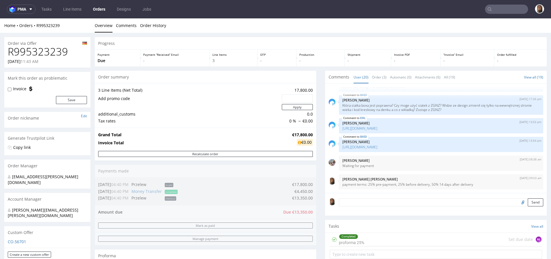
click at [66, 52] on h1 "R995323239" at bounding box center [47, 51] width 79 height 11
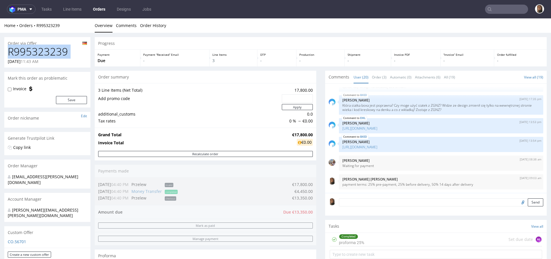
copy h1 "R995323239"
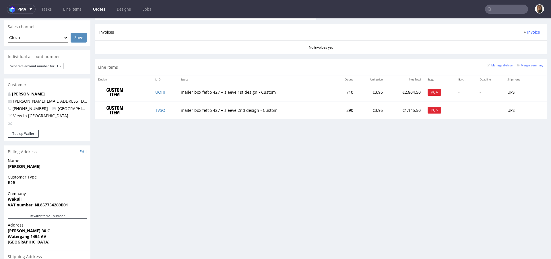
scroll to position [264, 0]
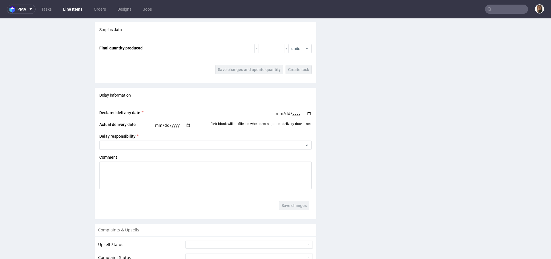
scroll to position [1025, 0]
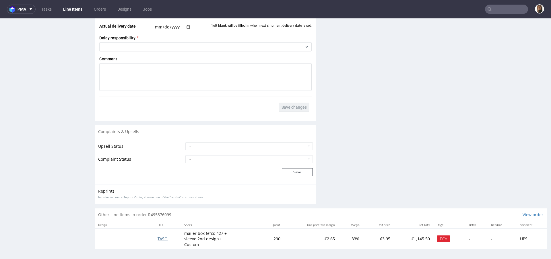
click at [160, 238] on span "TVSO" at bounding box center [163, 238] width 10 height 5
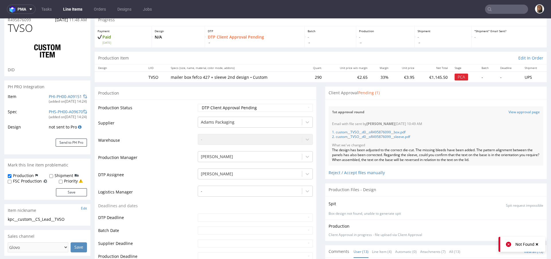
scroll to position [53, 0]
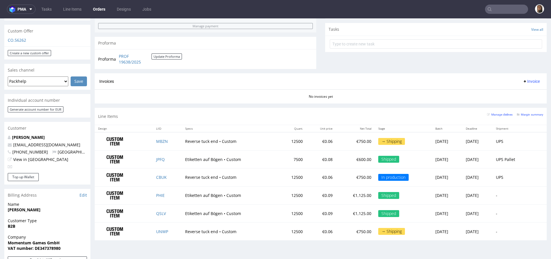
scroll to position [206, 0]
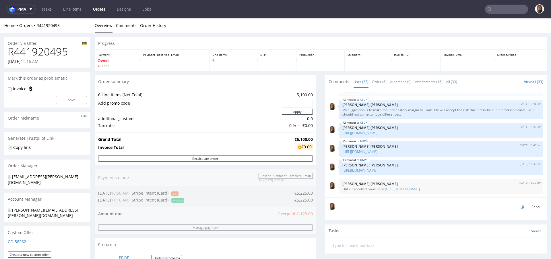
click at [97, 7] on link "Orders" at bounding box center [99, 9] width 19 height 9
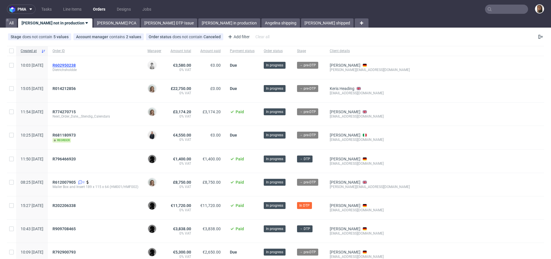
click at [89, 63] on div "R602950238 Dietrichsholdde" at bounding box center [95, 67] width 95 height 23
click at [76, 65] on span "R602950238" at bounding box center [64, 65] width 23 height 5
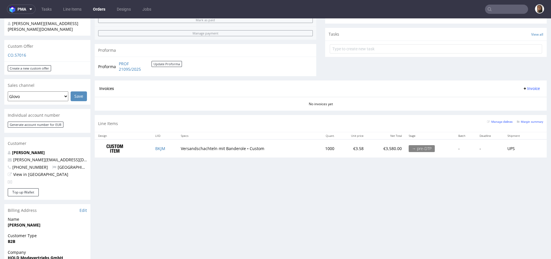
scroll to position [211, 0]
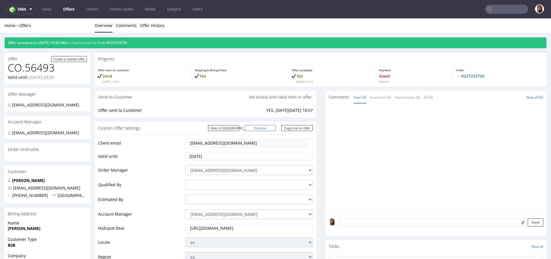
click at [264, 130] on link "Preview" at bounding box center [261, 128] width 32 height 6
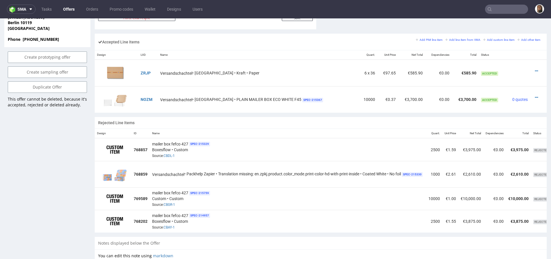
scroll to position [335, 0]
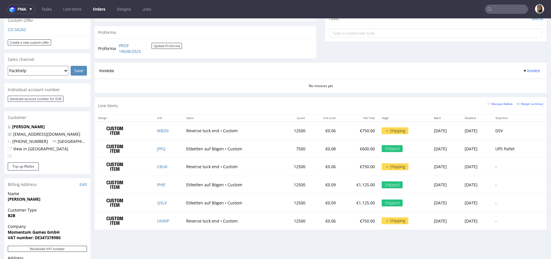
scroll to position [211, 0]
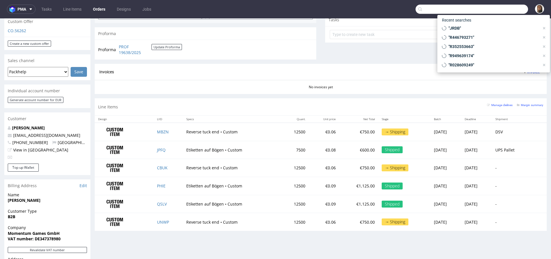
click at [509, 10] on input "text" at bounding box center [472, 9] width 113 height 9
paste input "Johannes Voß-Grassi"
type input "Johannes Voß-Grassi"
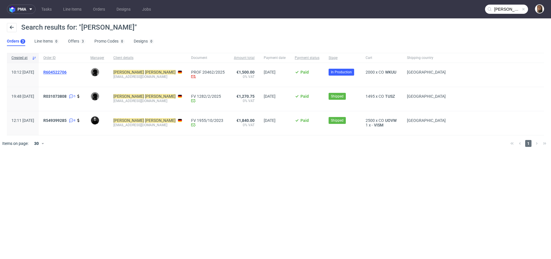
click at [67, 70] on span "R604522706" at bounding box center [54, 72] width 23 height 5
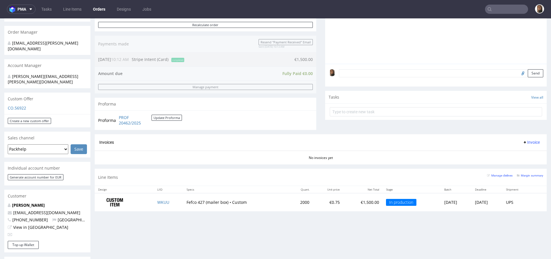
scroll to position [126, 0]
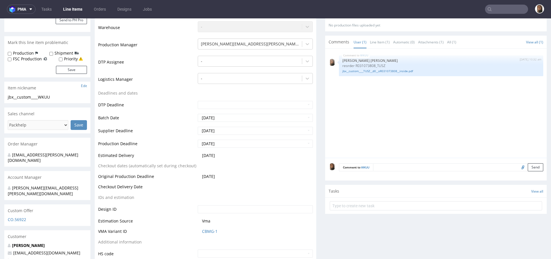
scroll to position [192, 0]
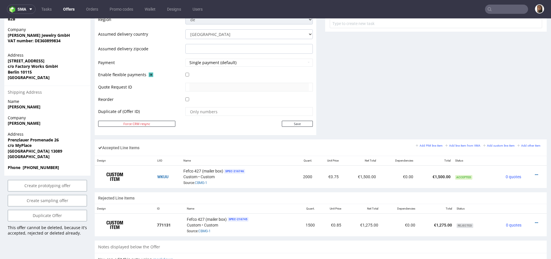
scroll to position [261, 0]
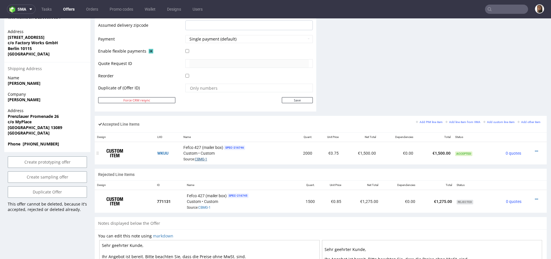
click at [199, 157] on link "CBMG-1" at bounding box center [201, 159] width 12 height 4
click at [20, 13] on button "sma" at bounding box center [21, 9] width 29 height 9
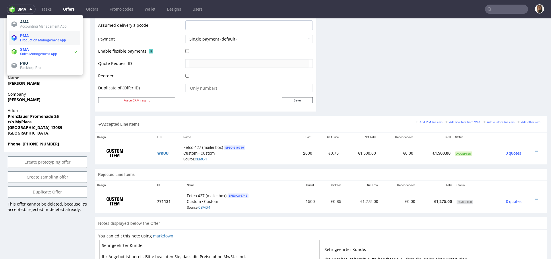
click at [22, 37] on span "PMA" at bounding box center [24, 35] width 9 height 5
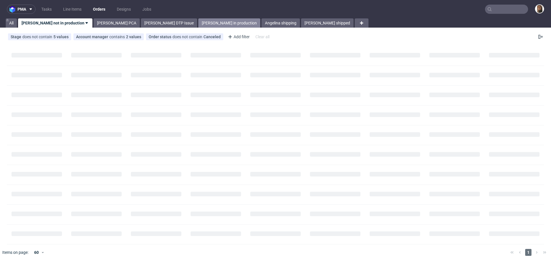
click at [198, 24] on link "[PERSON_NAME] in production" at bounding box center [229, 22] width 62 height 9
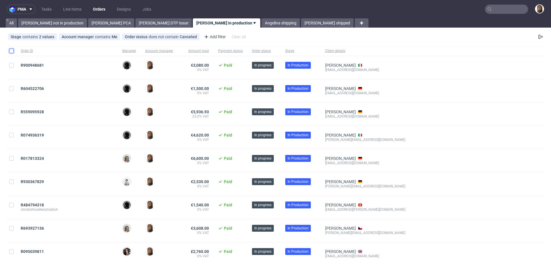
click at [12, 51] on input "checkbox" at bounding box center [11, 51] width 5 height 5
checkbox input "true"
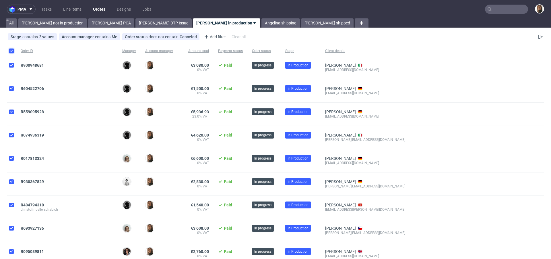
checkbox input "true"
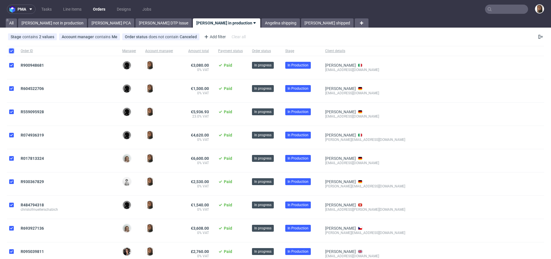
checkbox input "true"
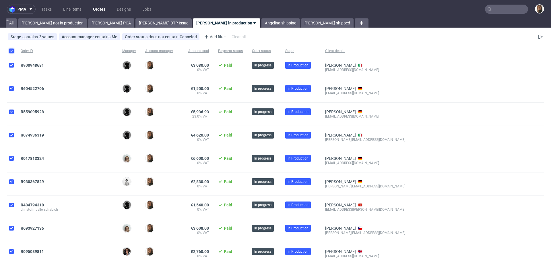
checkbox input "true"
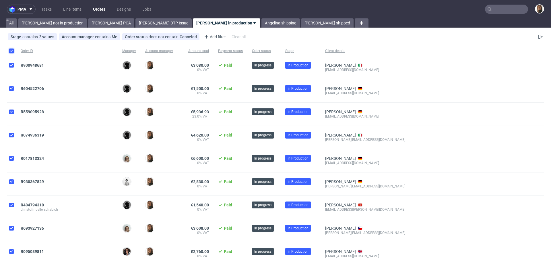
checkbox input "true"
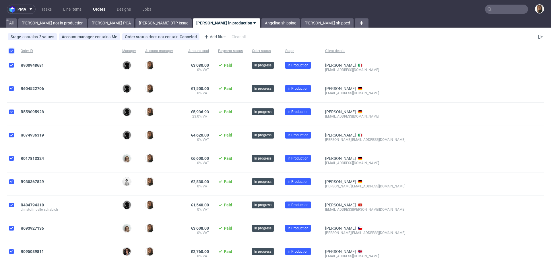
checkbox input "true"
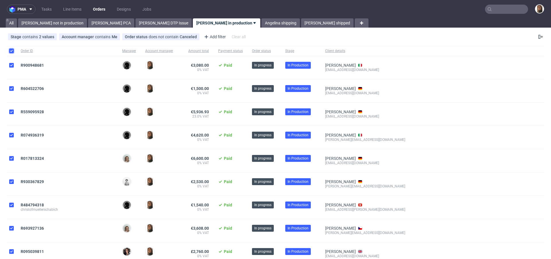
checkbox input "true"
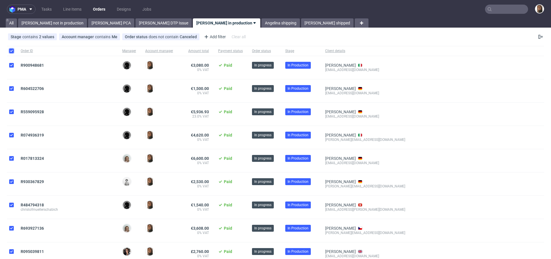
checkbox input "true"
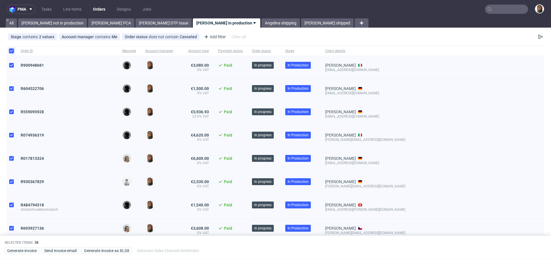
click at [12, 51] on input "checkbox" at bounding box center [11, 51] width 5 height 5
checkbox input "false"
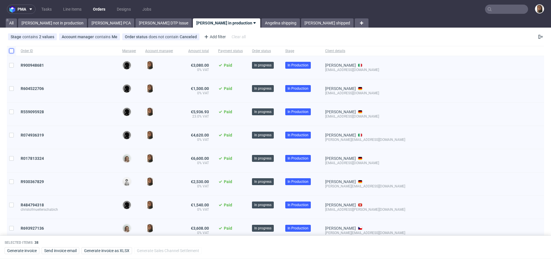
checkbox input "false"
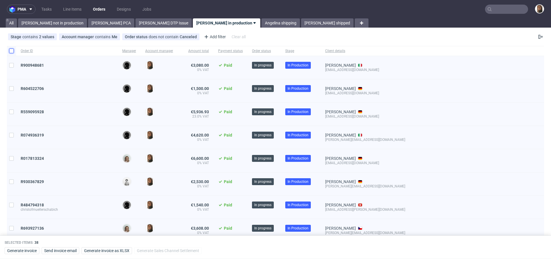
checkbox input "false"
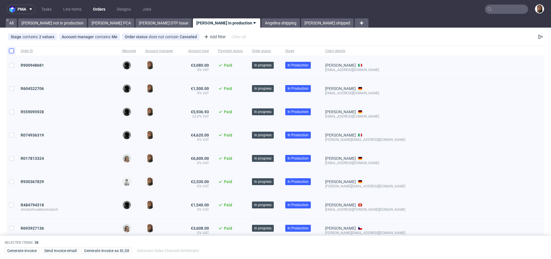
checkbox input "false"
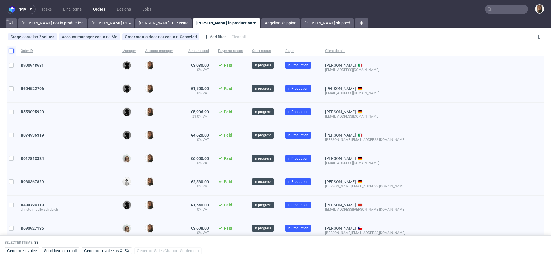
checkbox input "false"
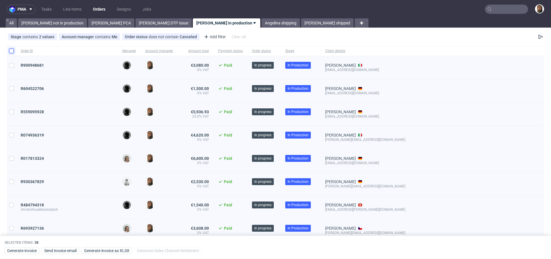
checkbox input "false"
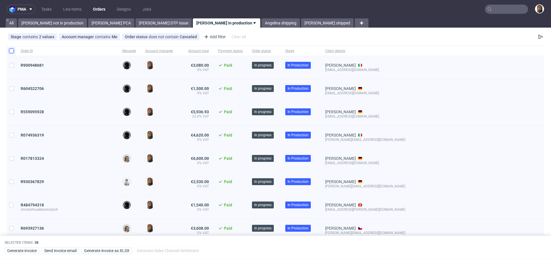
checkbox input "false"
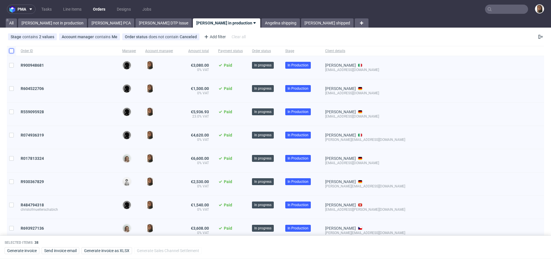
checkbox input "false"
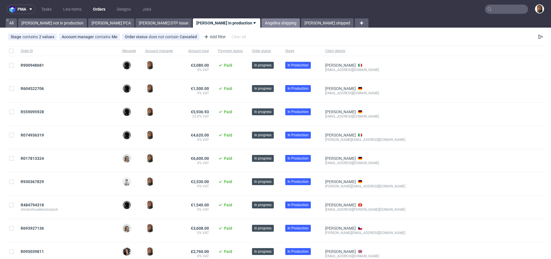
click at [261, 20] on link "Angelina shipping" at bounding box center [280, 22] width 38 height 9
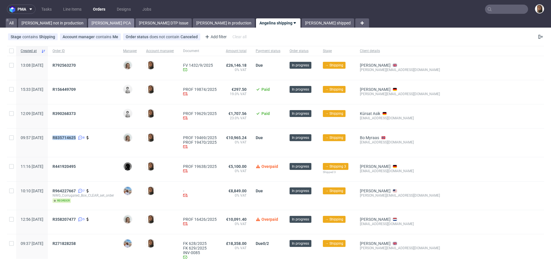
click at [88, 23] on link "[PERSON_NAME] PCA" at bounding box center [111, 22] width 46 height 9
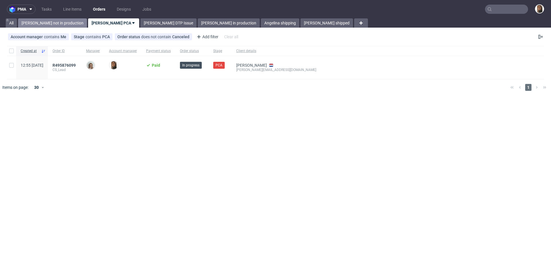
click at [48, 26] on link "[PERSON_NAME] not in production" at bounding box center [52, 22] width 69 height 9
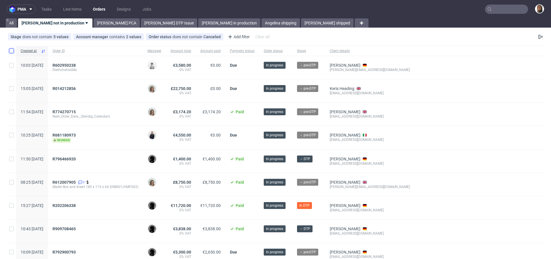
click at [11, 50] on input "checkbox" at bounding box center [11, 51] width 5 height 5
checkbox input "true"
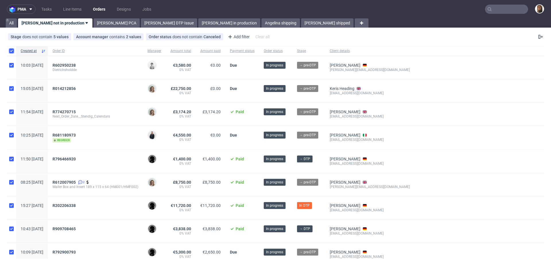
checkbox input "true"
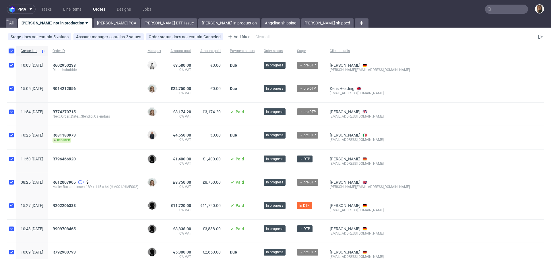
checkbox input "true"
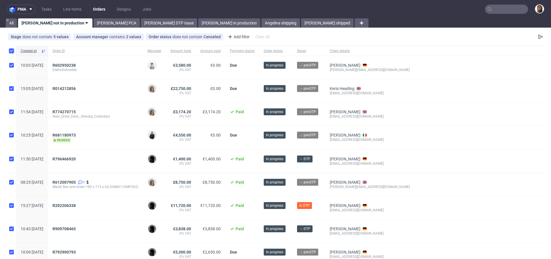
checkbox input "true"
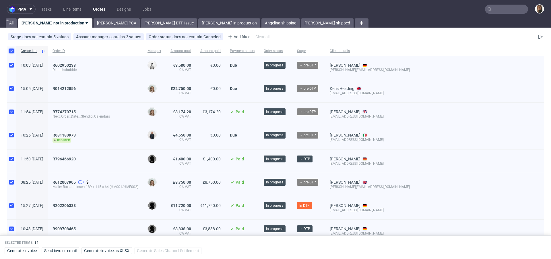
click at [11, 50] on input "checkbox" at bounding box center [11, 51] width 5 height 5
checkbox input "false"
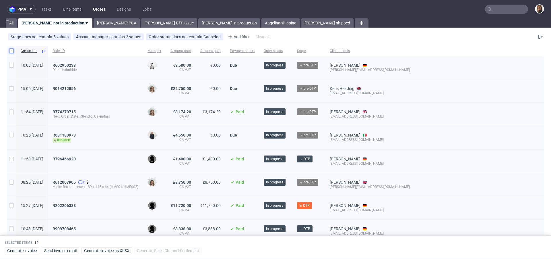
checkbox input "false"
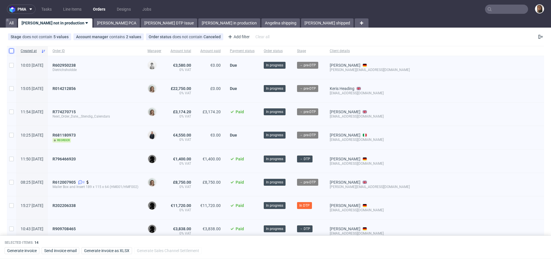
checkbox input "false"
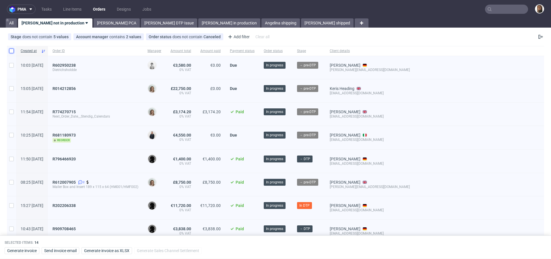
checkbox input "false"
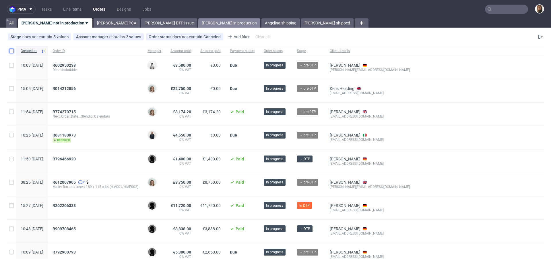
click at [198, 22] on link "[PERSON_NAME] in production" at bounding box center [229, 22] width 62 height 9
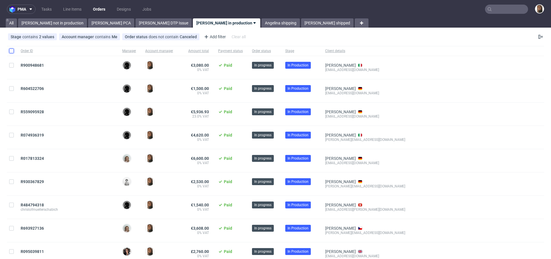
click at [11, 50] on input "checkbox" at bounding box center [11, 51] width 5 height 5
checkbox input "true"
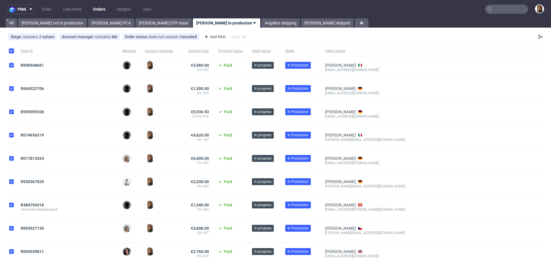
checkbox input "true"
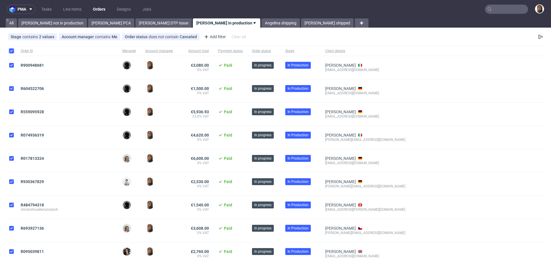
checkbox input "true"
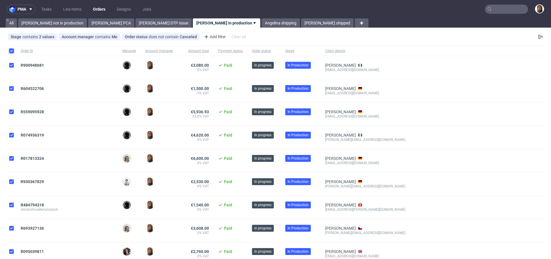
checkbox input "true"
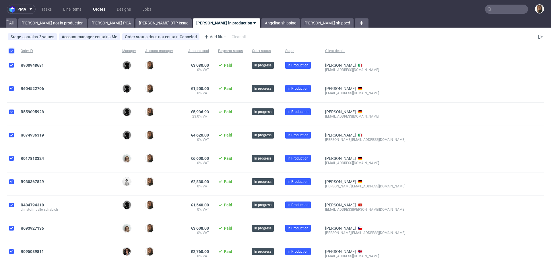
checkbox input "true"
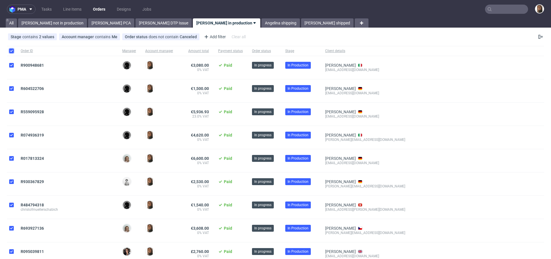
checkbox input "true"
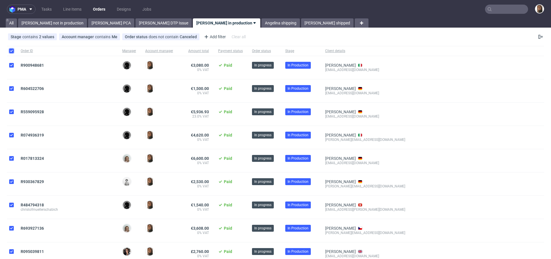
checkbox input "true"
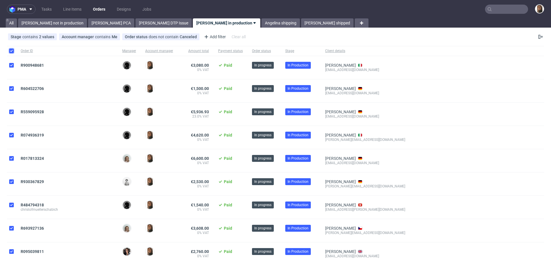
checkbox input "true"
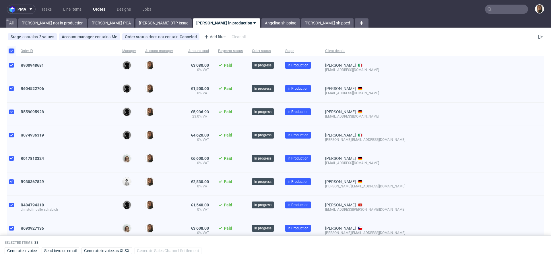
click at [11, 50] on input "checkbox" at bounding box center [11, 51] width 5 height 5
checkbox input "false"
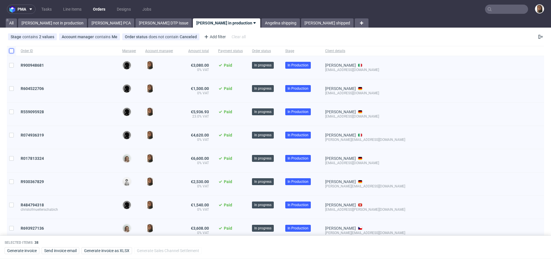
checkbox input "false"
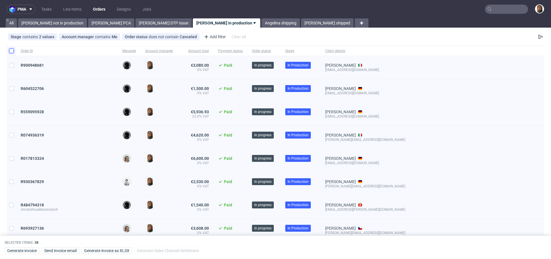
checkbox input "false"
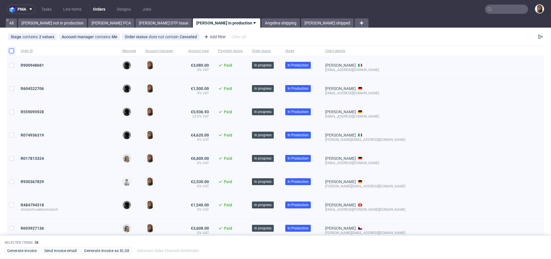
checkbox input "false"
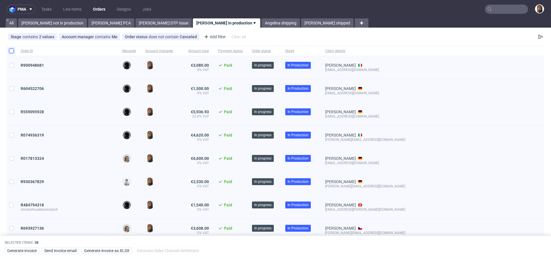
checkbox input "false"
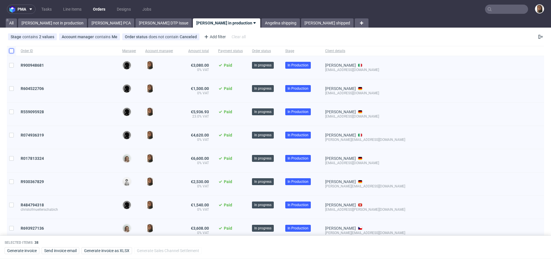
checkbox input "false"
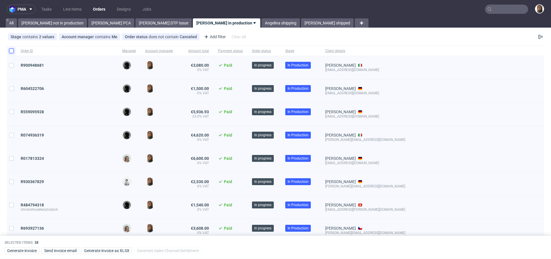
checkbox input "false"
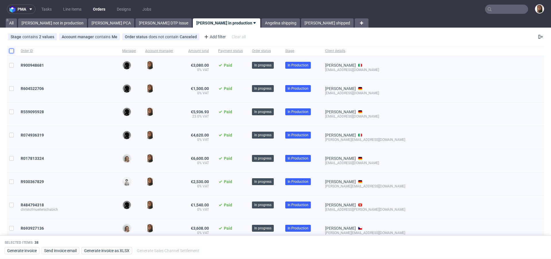
checkbox input "false"
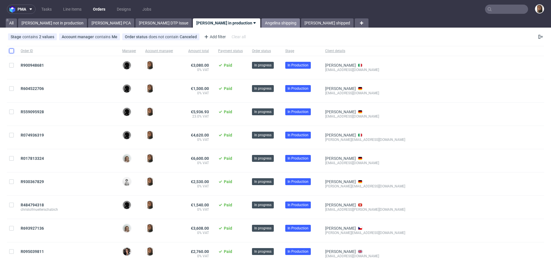
click at [261, 22] on link "Angelina shipping" at bounding box center [280, 22] width 38 height 9
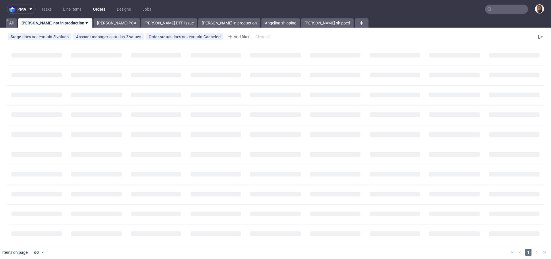
click at [505, 5] on input "text" at bounding box center [506, 9] width 43 height 9
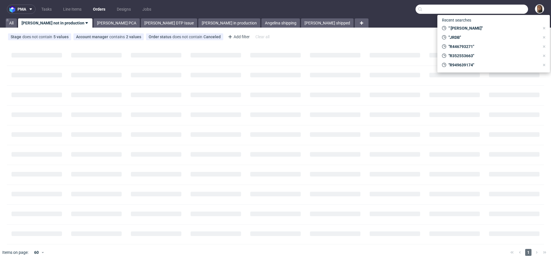
paste input "R156449709"
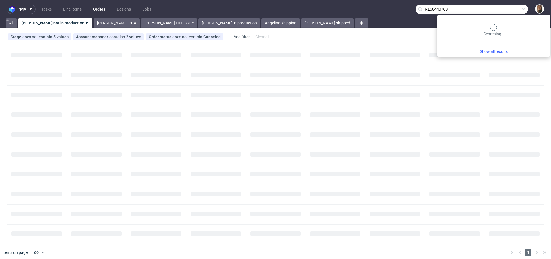
type input "R156449709"
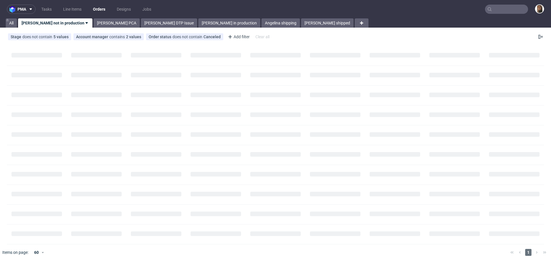
click at [502, 9] on input "text" at bounding box center [506, 9] width 43 height 9
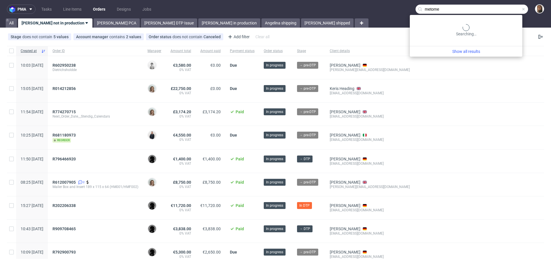
type input "metome"
